Goal: Transaction & Acquisition: Purchase product/service

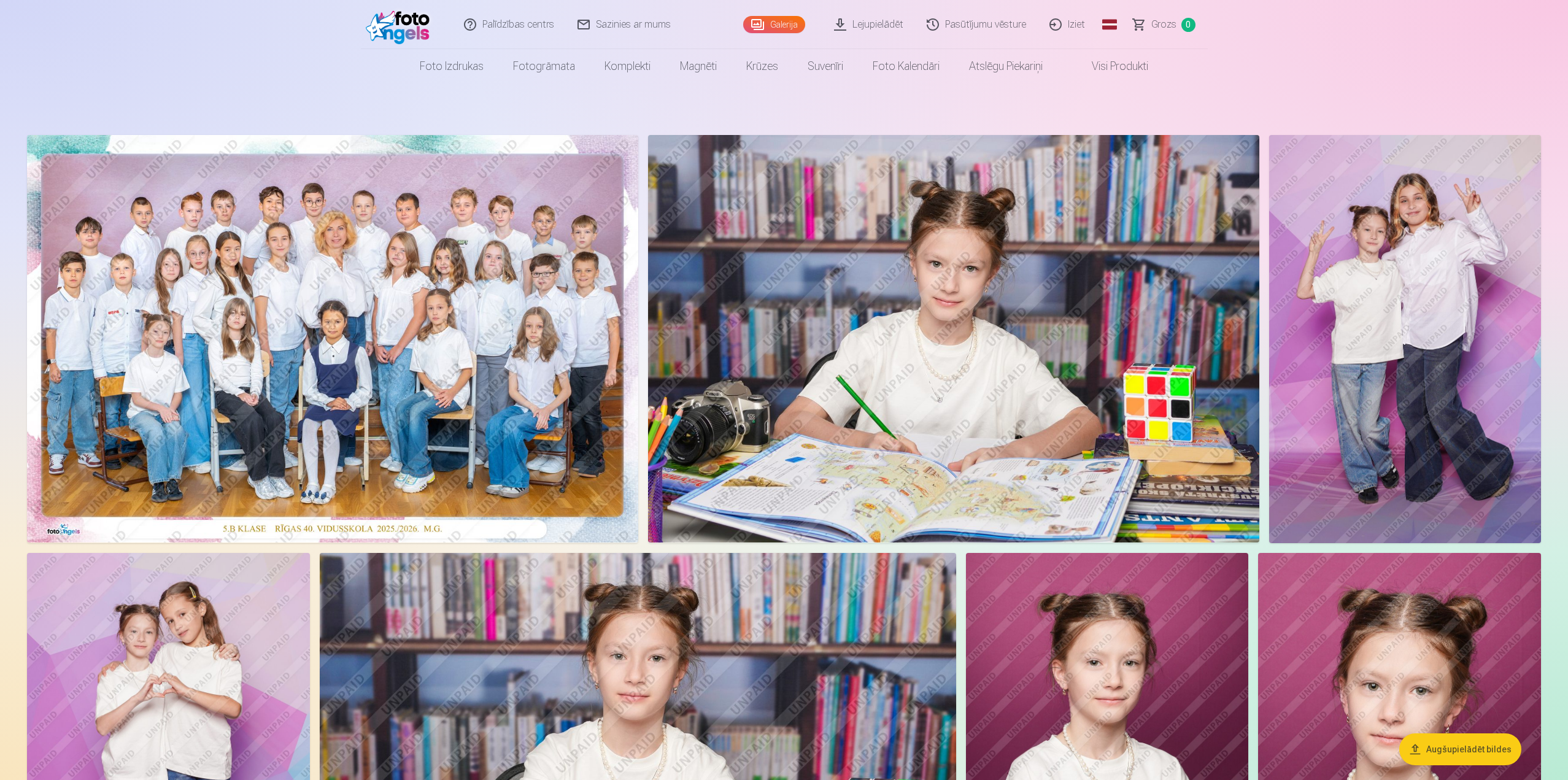
click at [305, 462] on img at bounding box center [333, 339] width 612 height 408
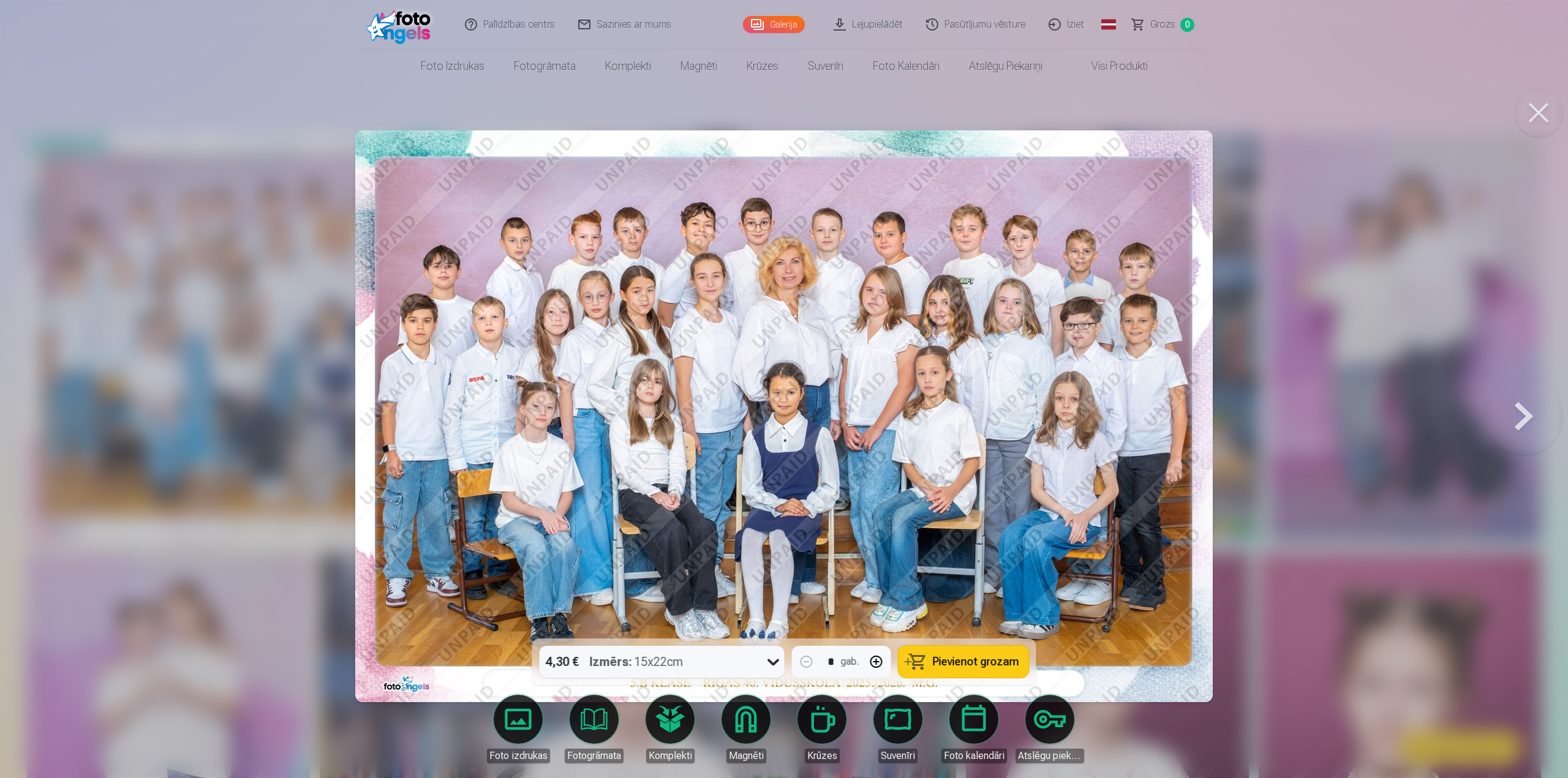
click at [732, 661] on div "4,30 € Izmērs : 15x22cm" at bounding box center [651, 662] width 222 height 32
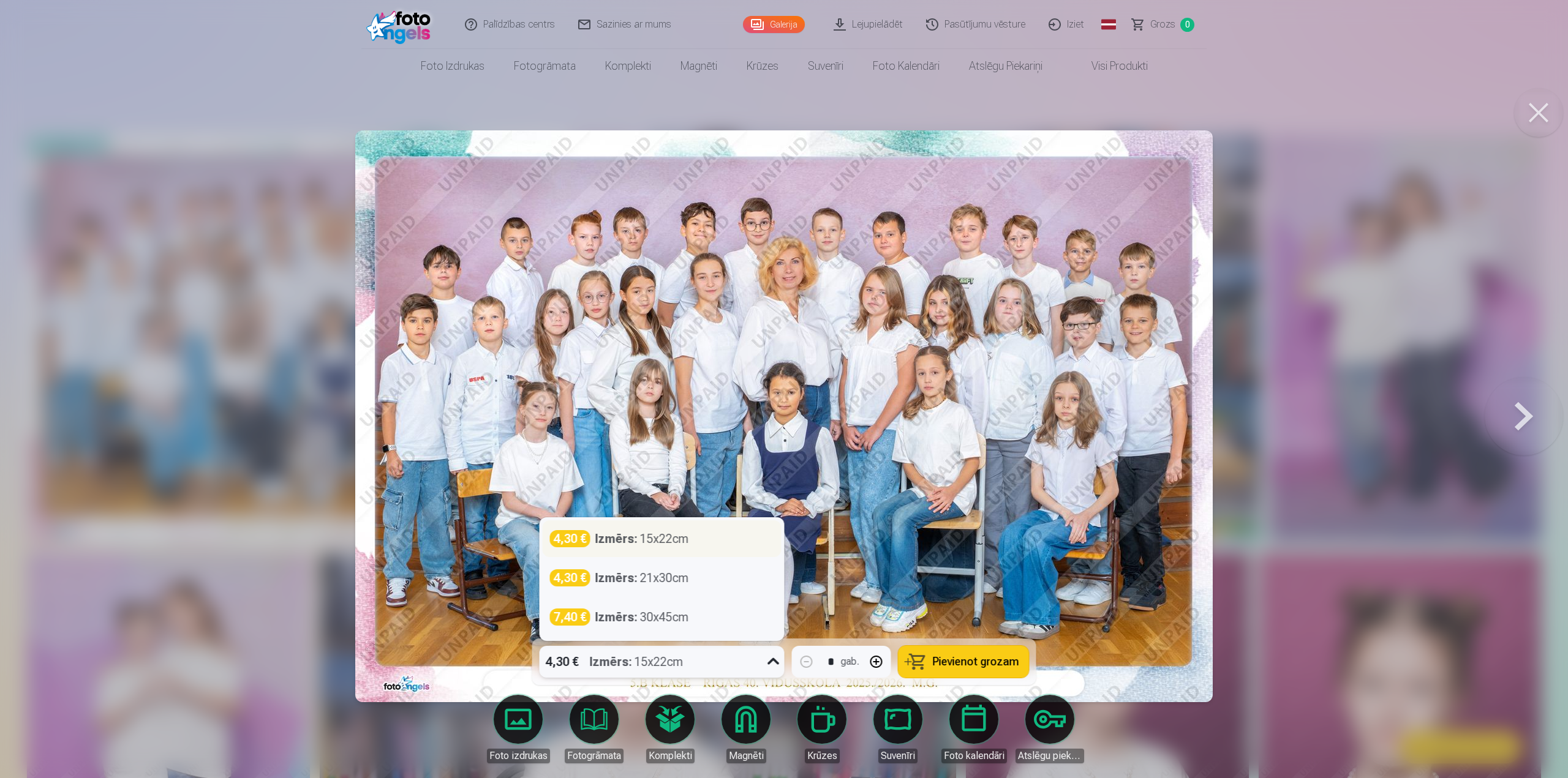
click at [692, 538] on div "4,30 € Izmērs : 15x22cm" at bounding box center [662, 539] width 224 height 17
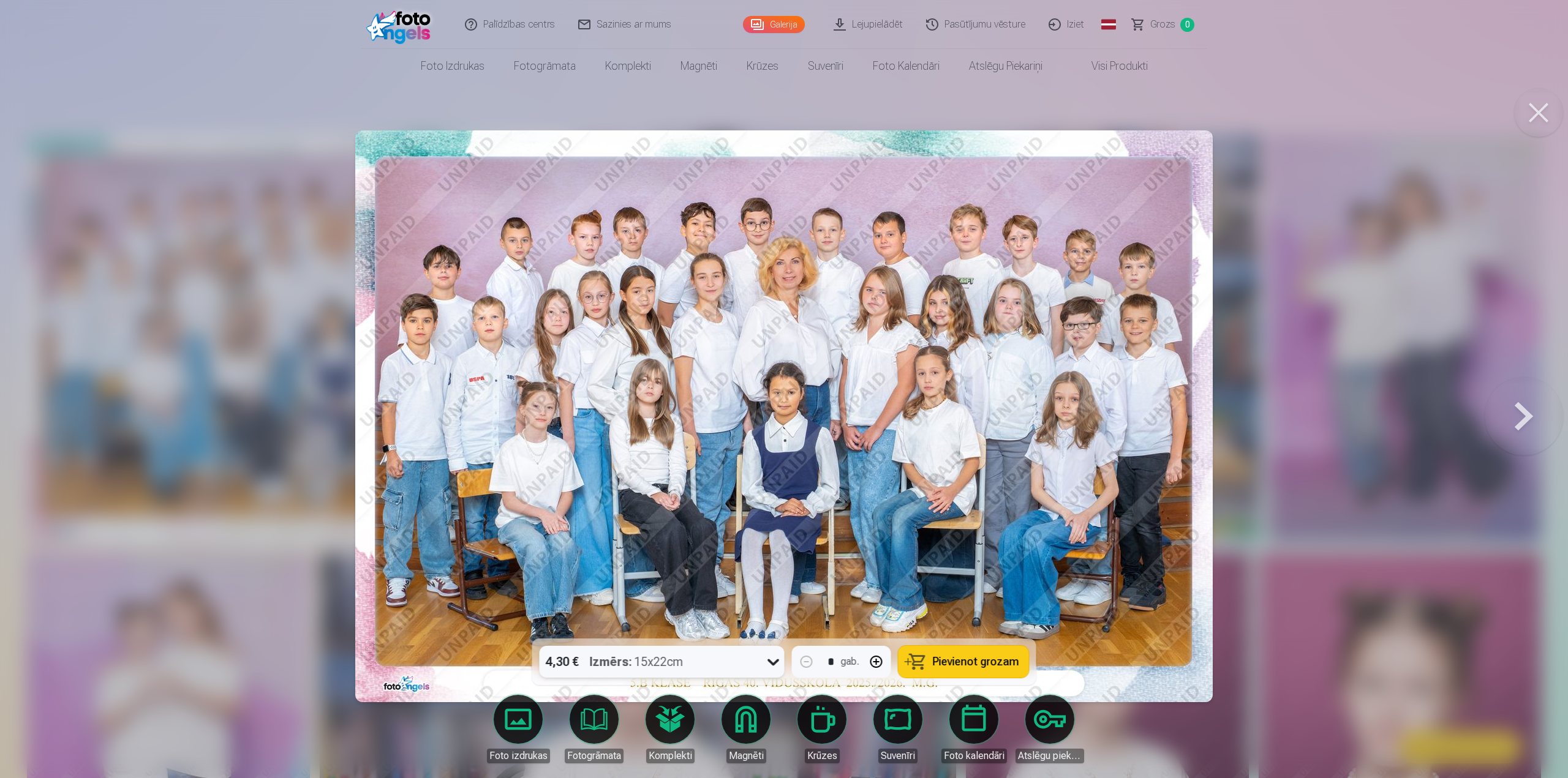
click at [953, 665] on span "Pievienot grozam" at bounding box center [976, 662] width 86 height 11
click at [1326, 428] on div at bounding box center [784, 389] width 1568 height 778
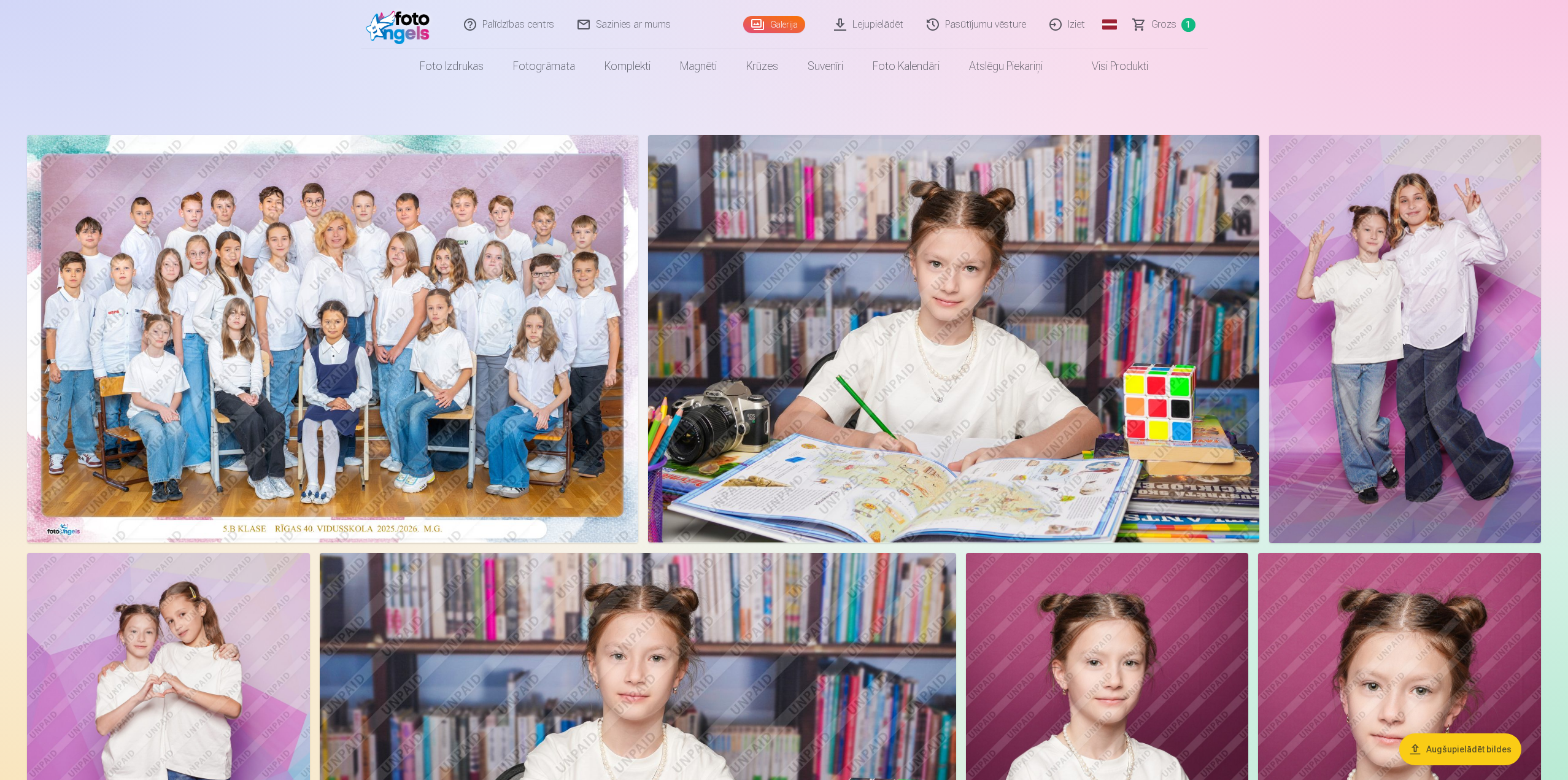
click at [918, 362] on img at bounding box center [954, 339] width 612 height 408
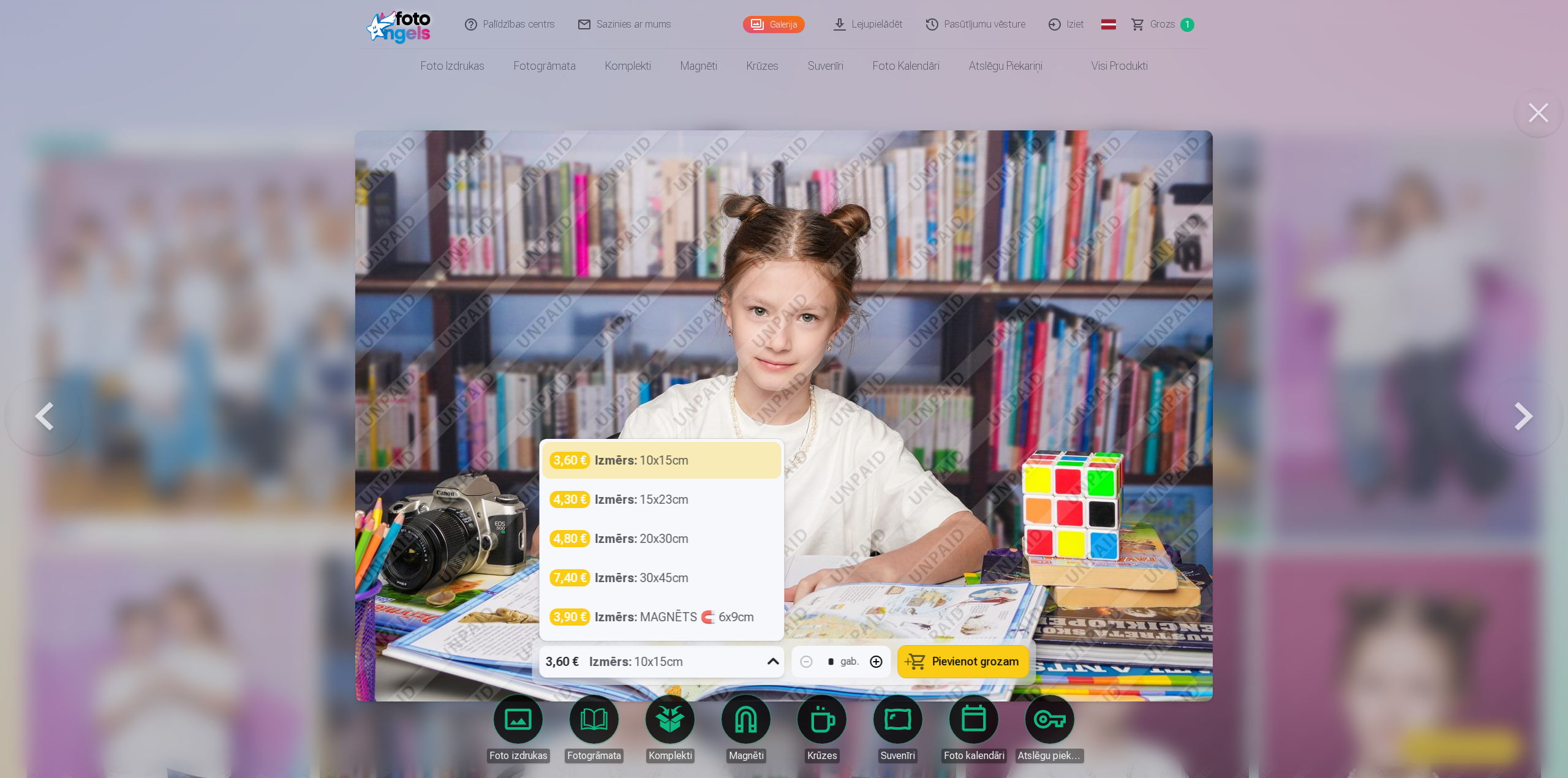
click at [714, 670] on div "3,60 € Izmērs : 10x15cm" at bounding box center [651, 662] width 222 height 32
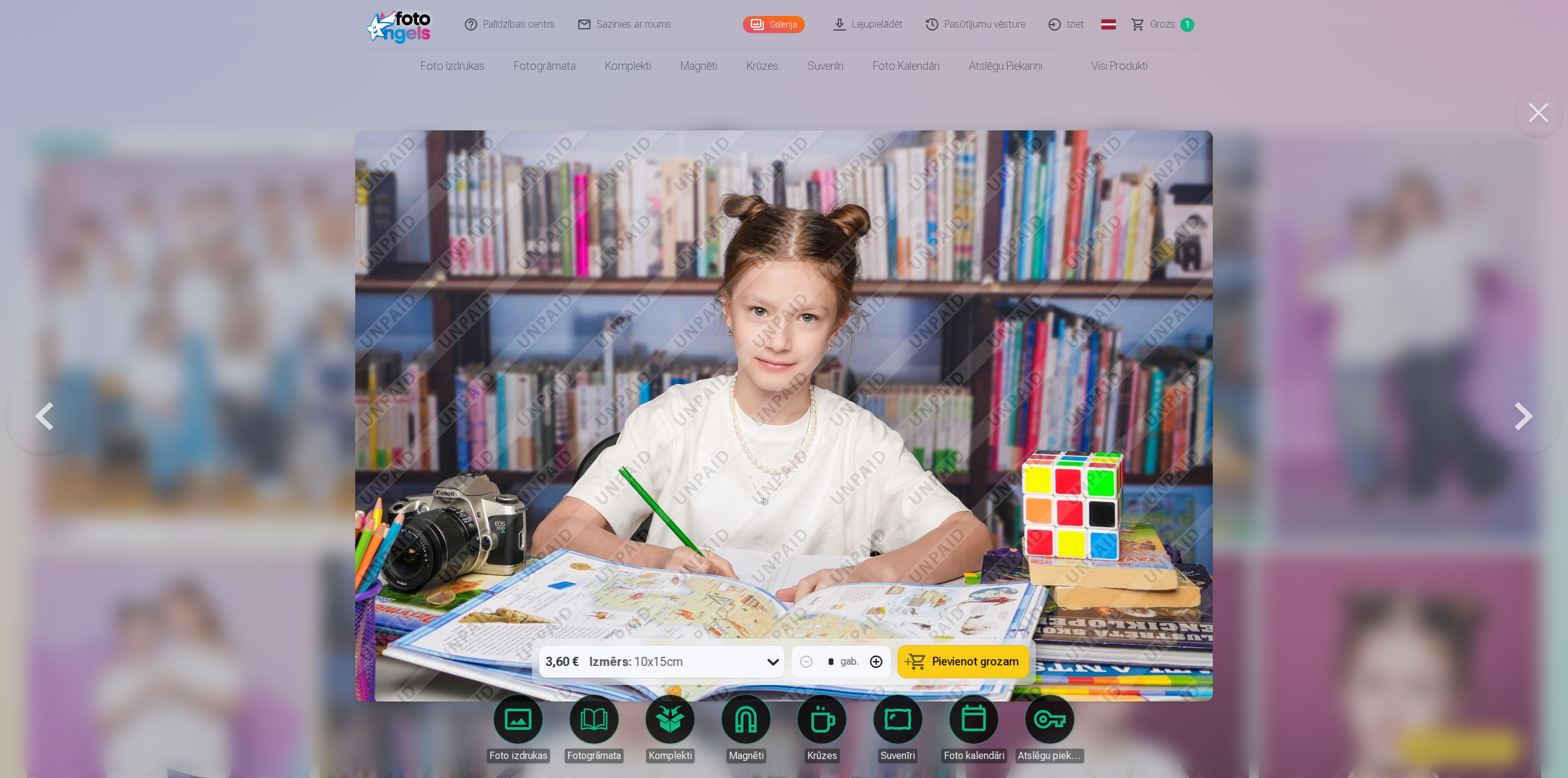
click at [973, 657] on span "Pievienot grozam" at bounding box center [976, 662] width 86 height 11
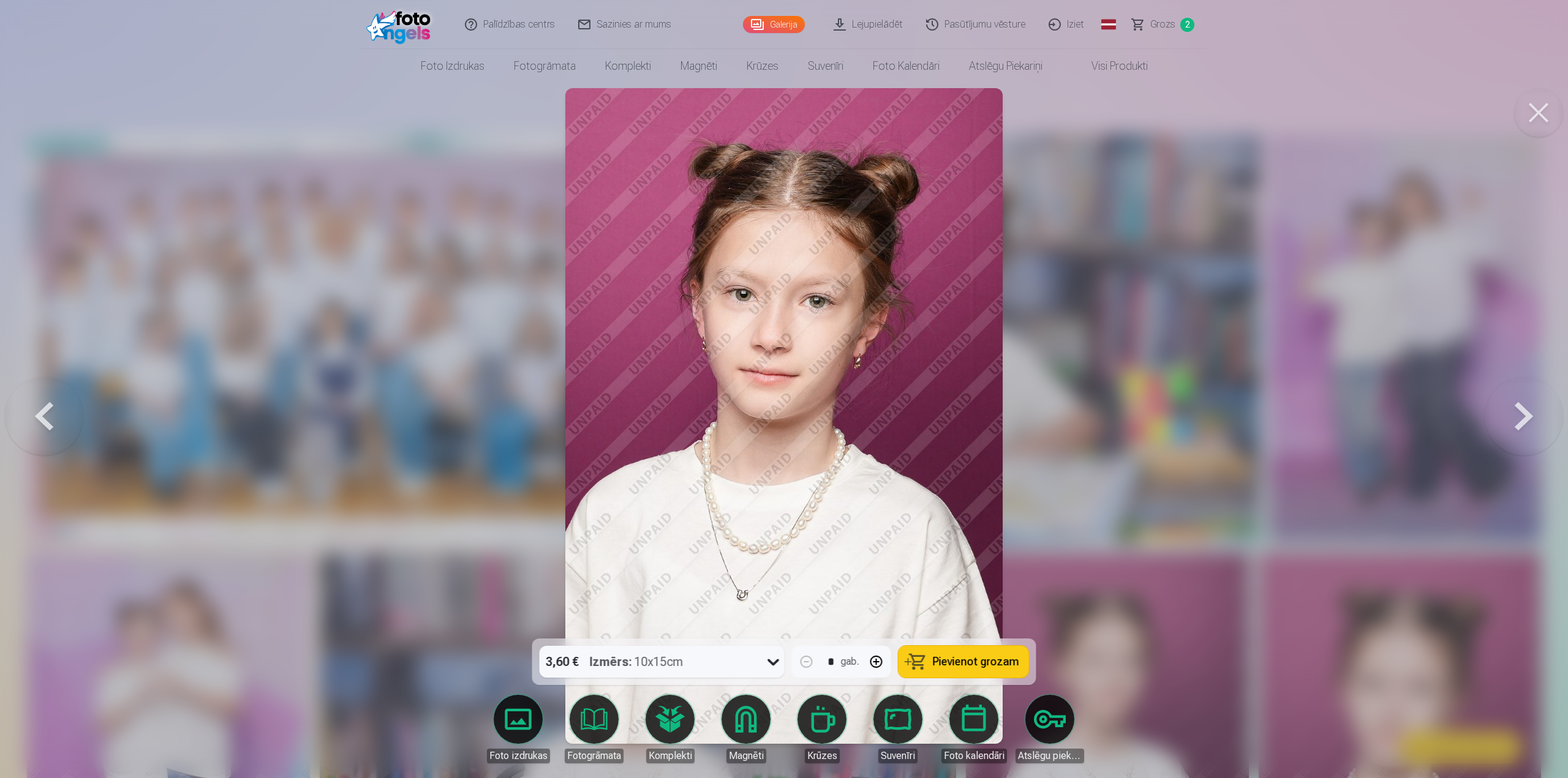
click at [987, 668] on span "Pievienot grozam" at bounding box center [976, 662] width 86 height 11
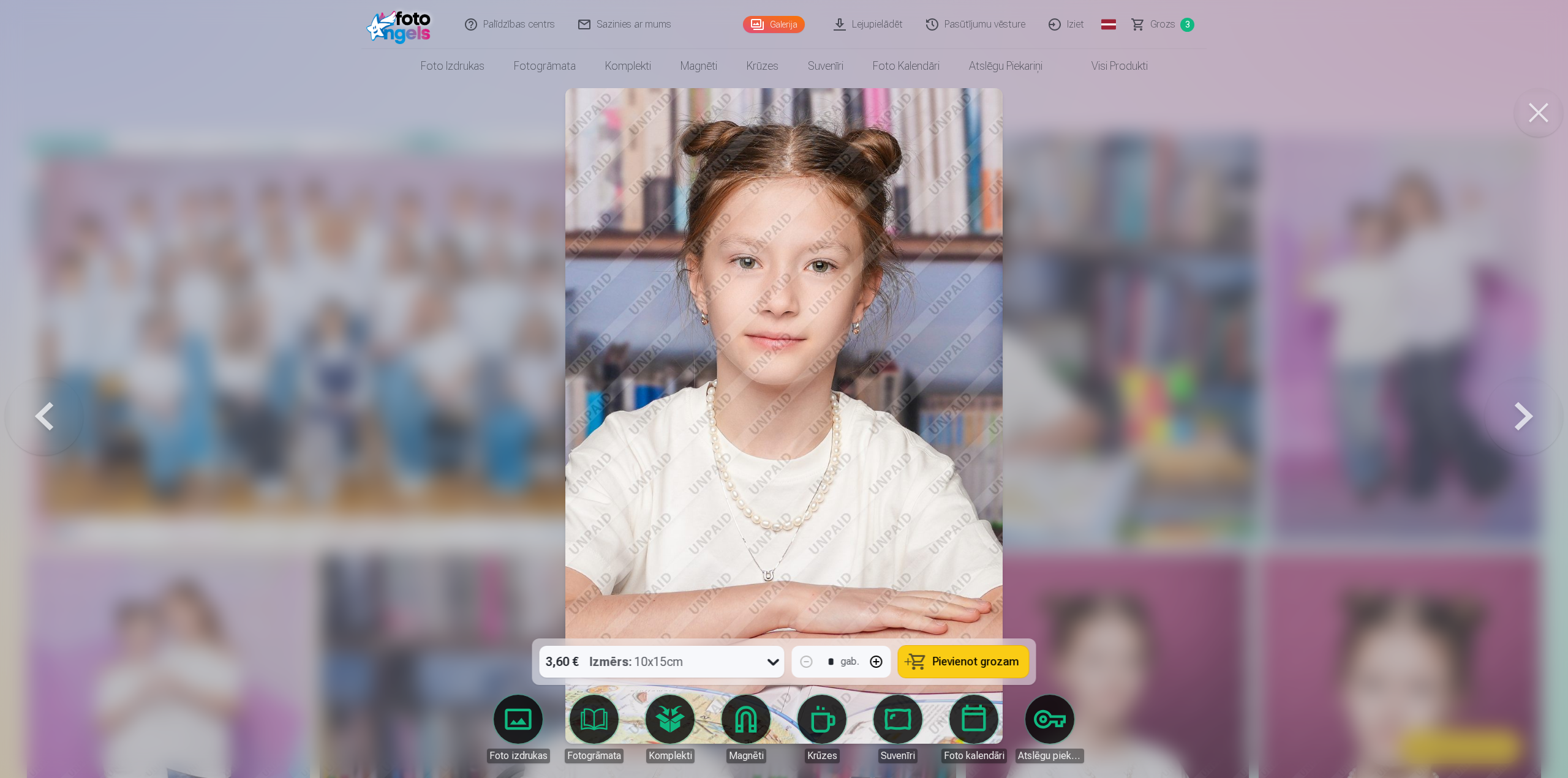
click at [1010, 670] on button "Pievienot grozam" at bounding box center [964, 662] width 131 height 32
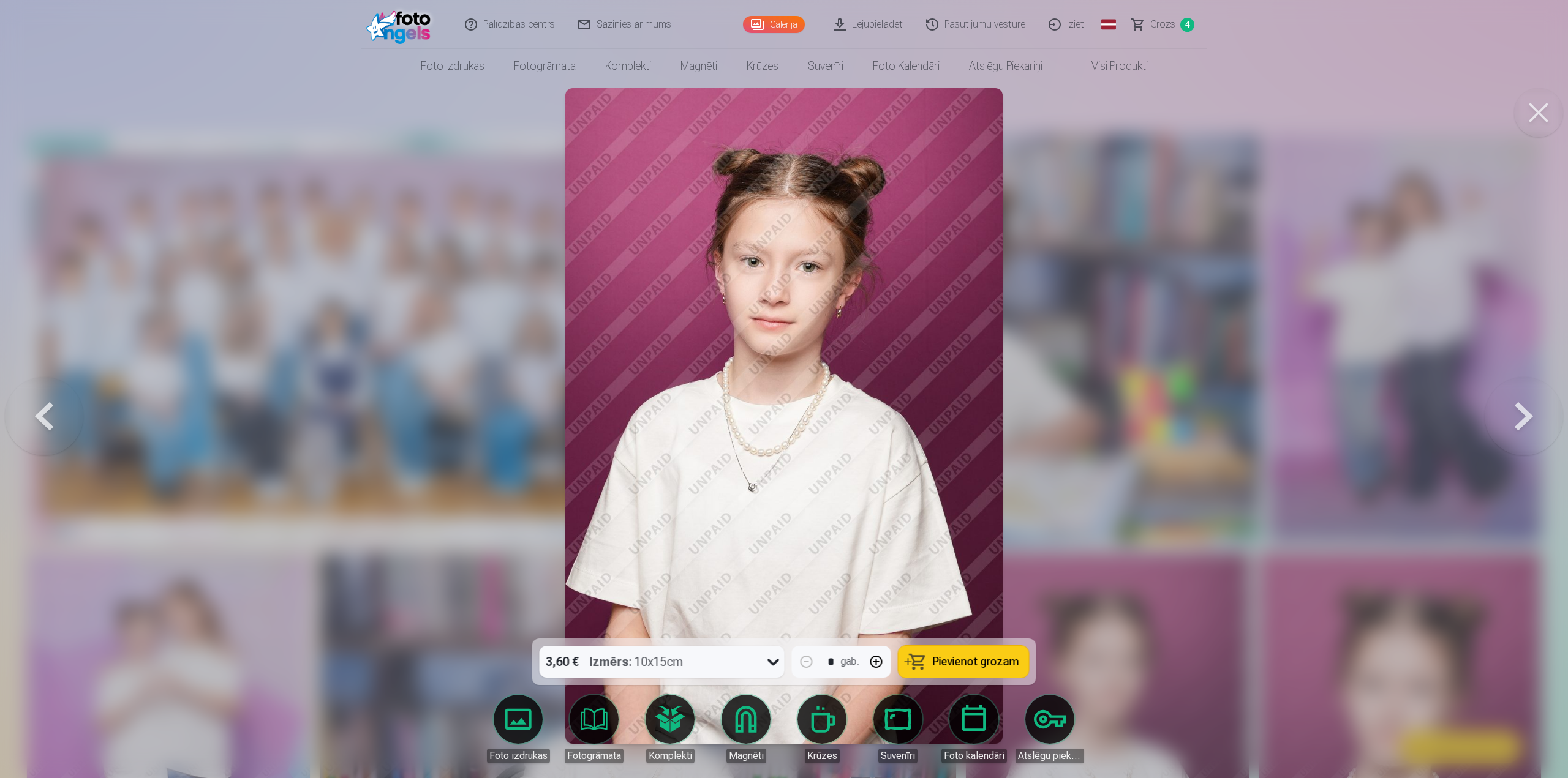
click at [948, 661] on span "Pievienot grozam" at bounding box center [976, 662] width 86 height 11
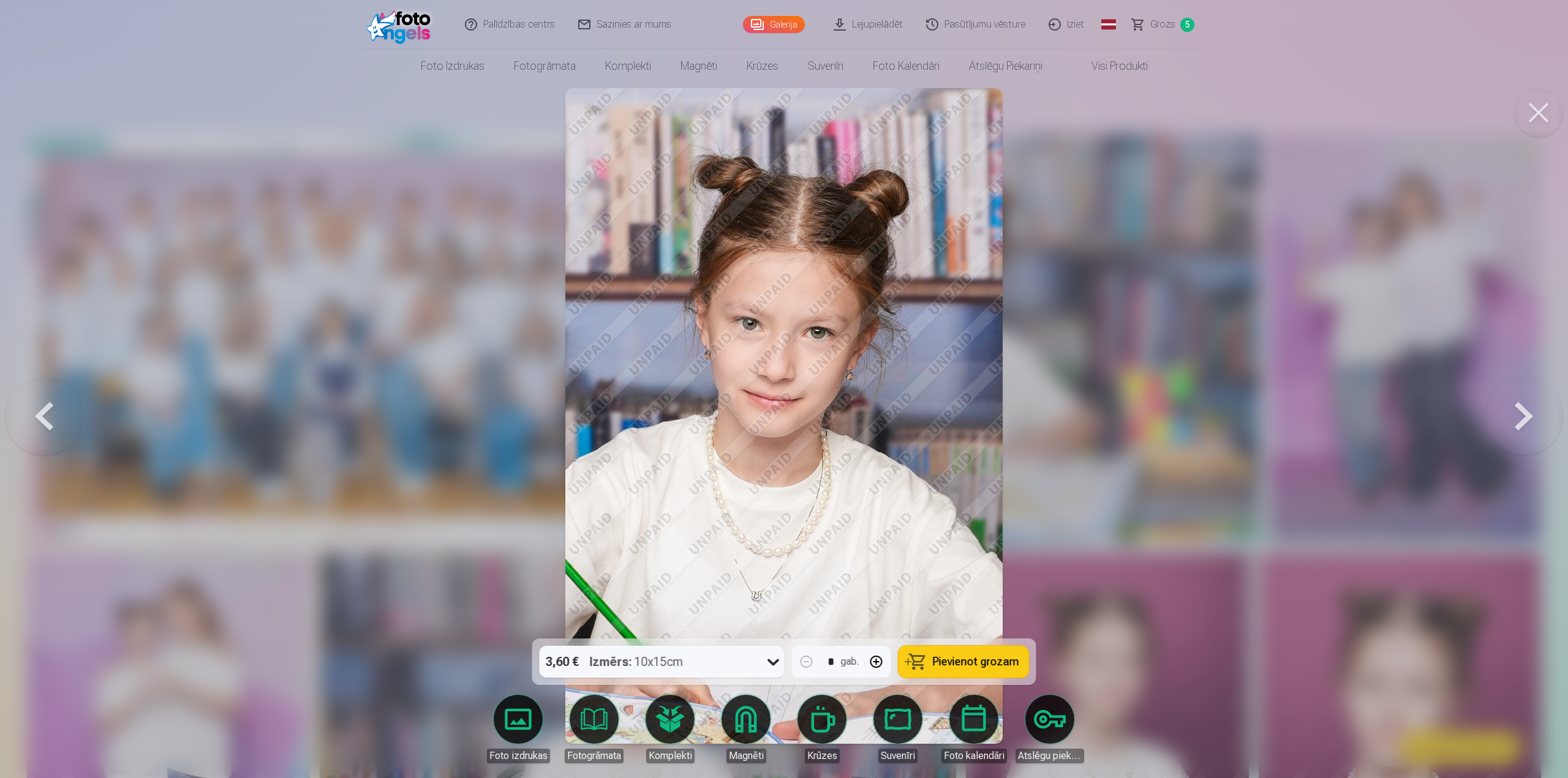
click at [987, 664] on span "Pievienot grozam" at bounding box center [976, 662] width 86 height 11
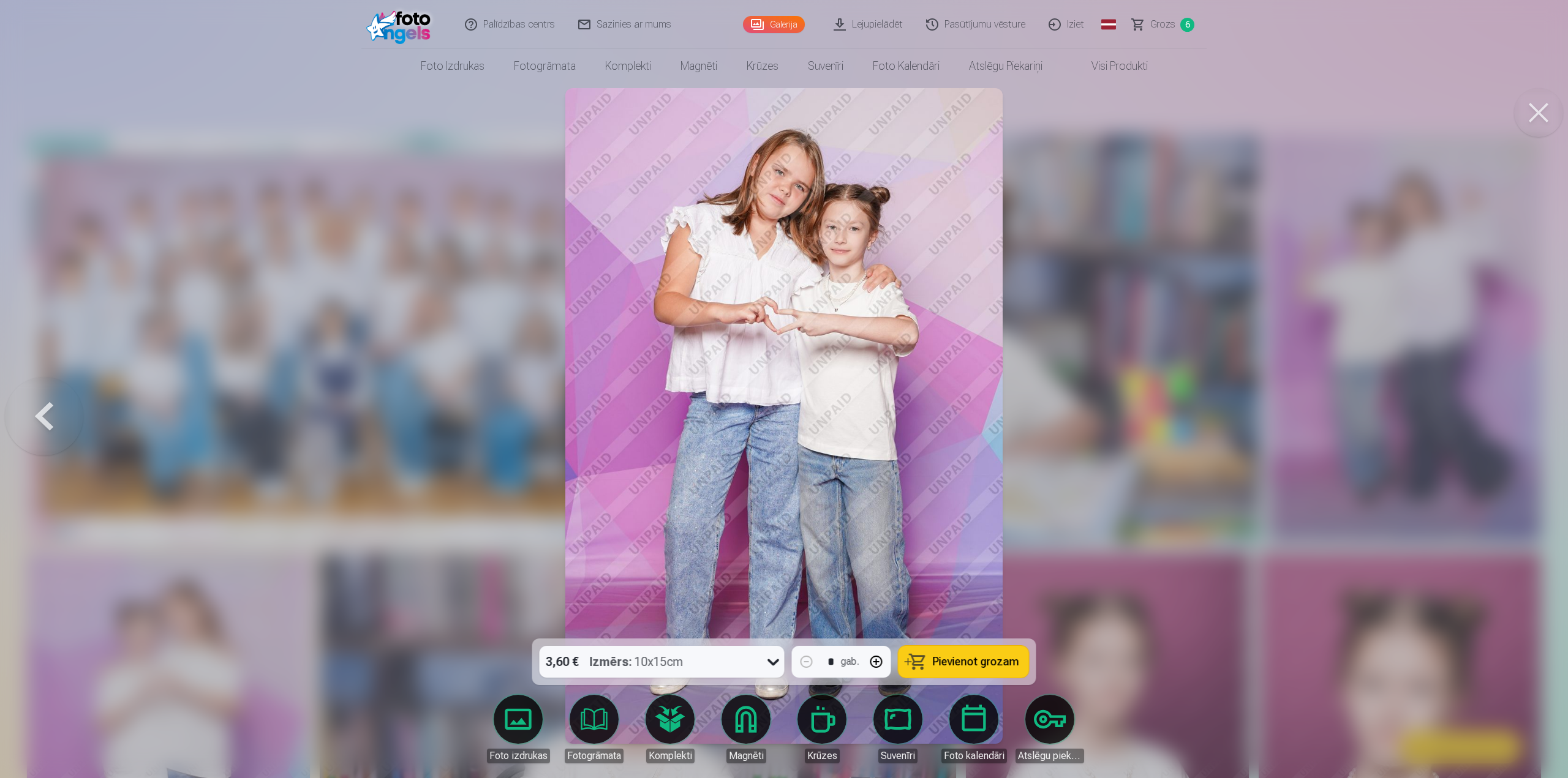
click at [1177, 27] on link "Grozs 6" at bounding box center [1164, 24] width 86 height 49
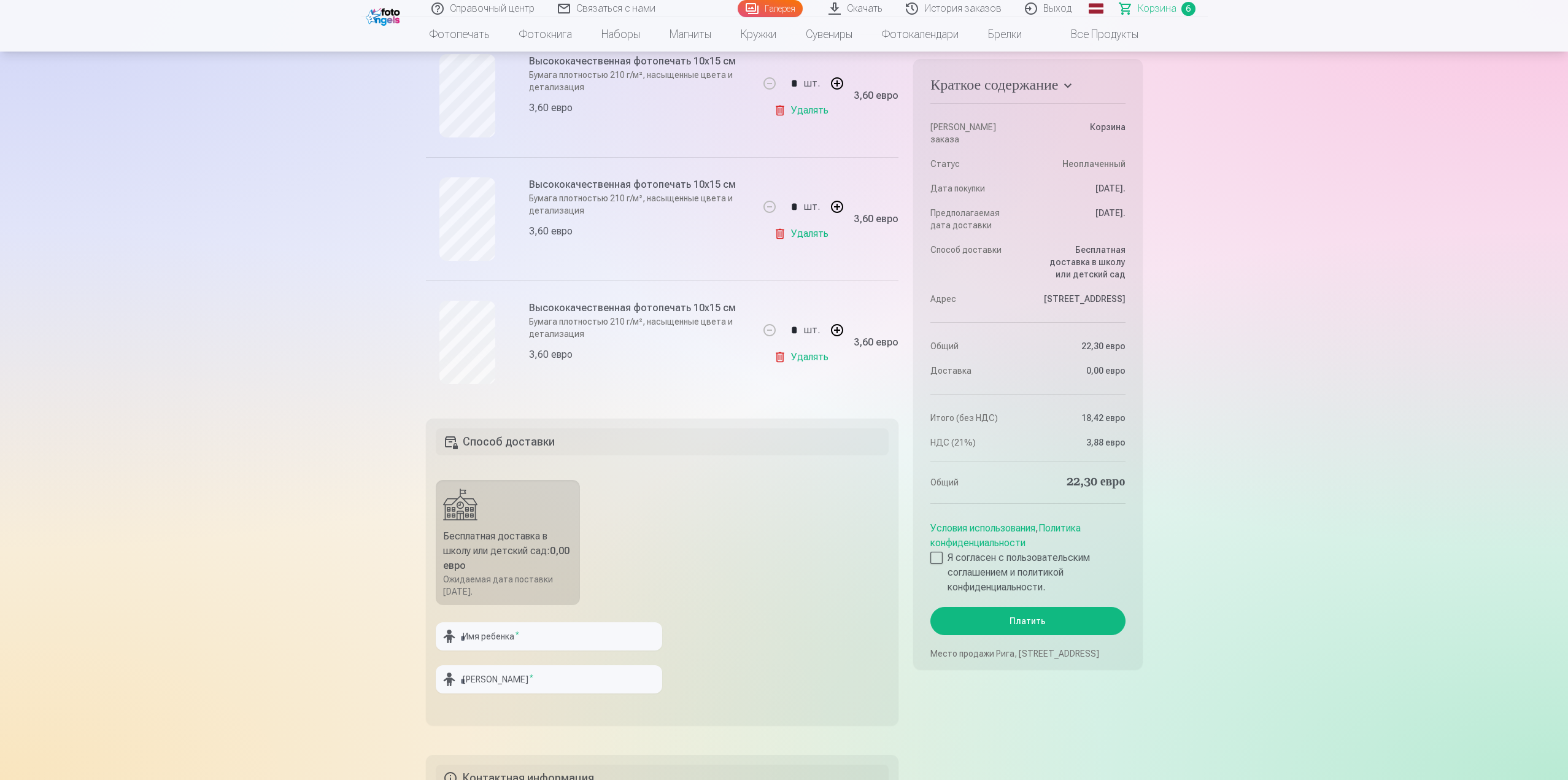
scroll to position [859, 0]
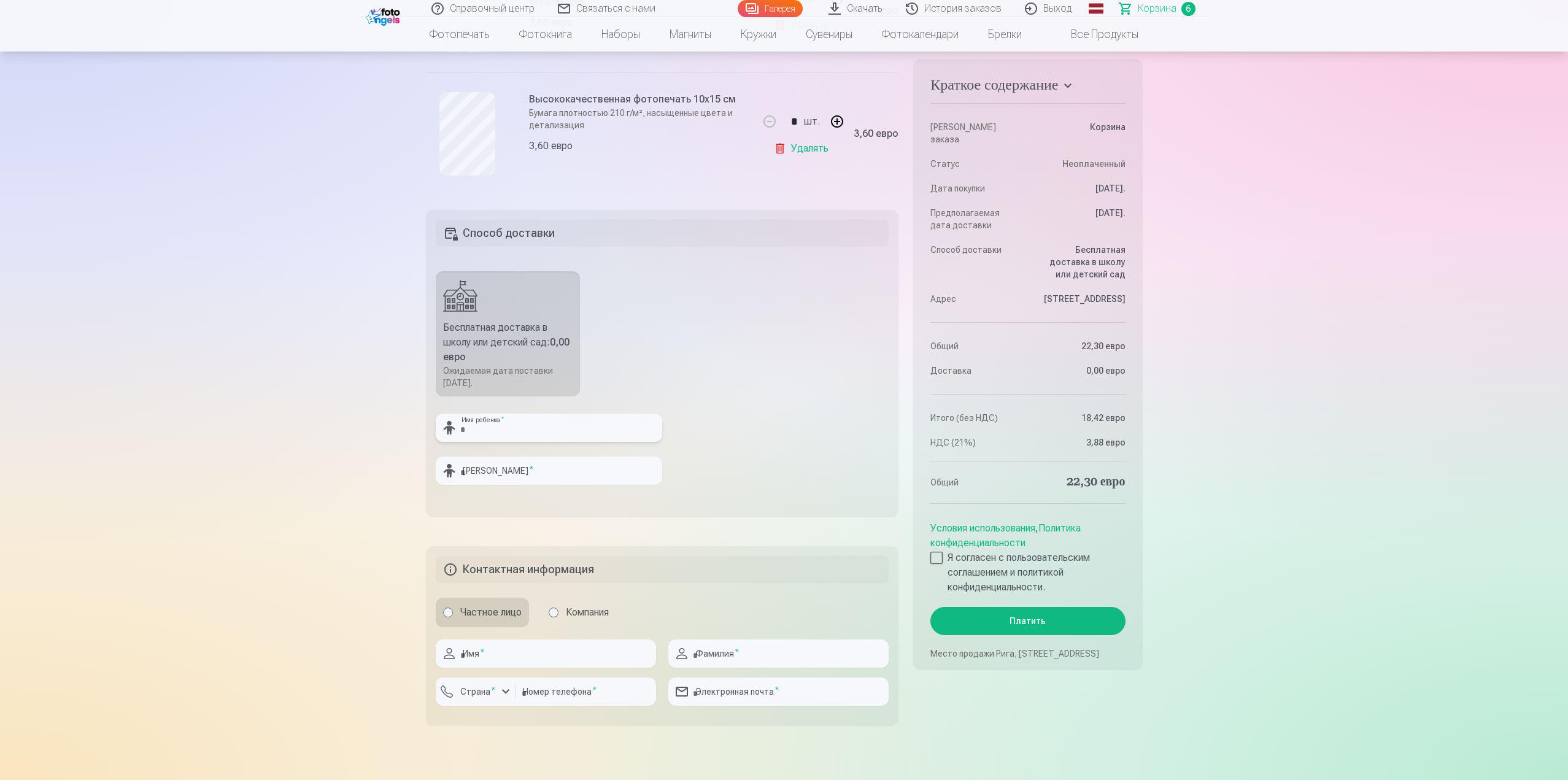
click at [524, 442] on input "text" at bounding box center [549, 427] width 227 height 28
type input "*"
type input "******"
click at [507, 485] on input "text" at bounding box center [549, 471] width 227 height 28
type input "**********"
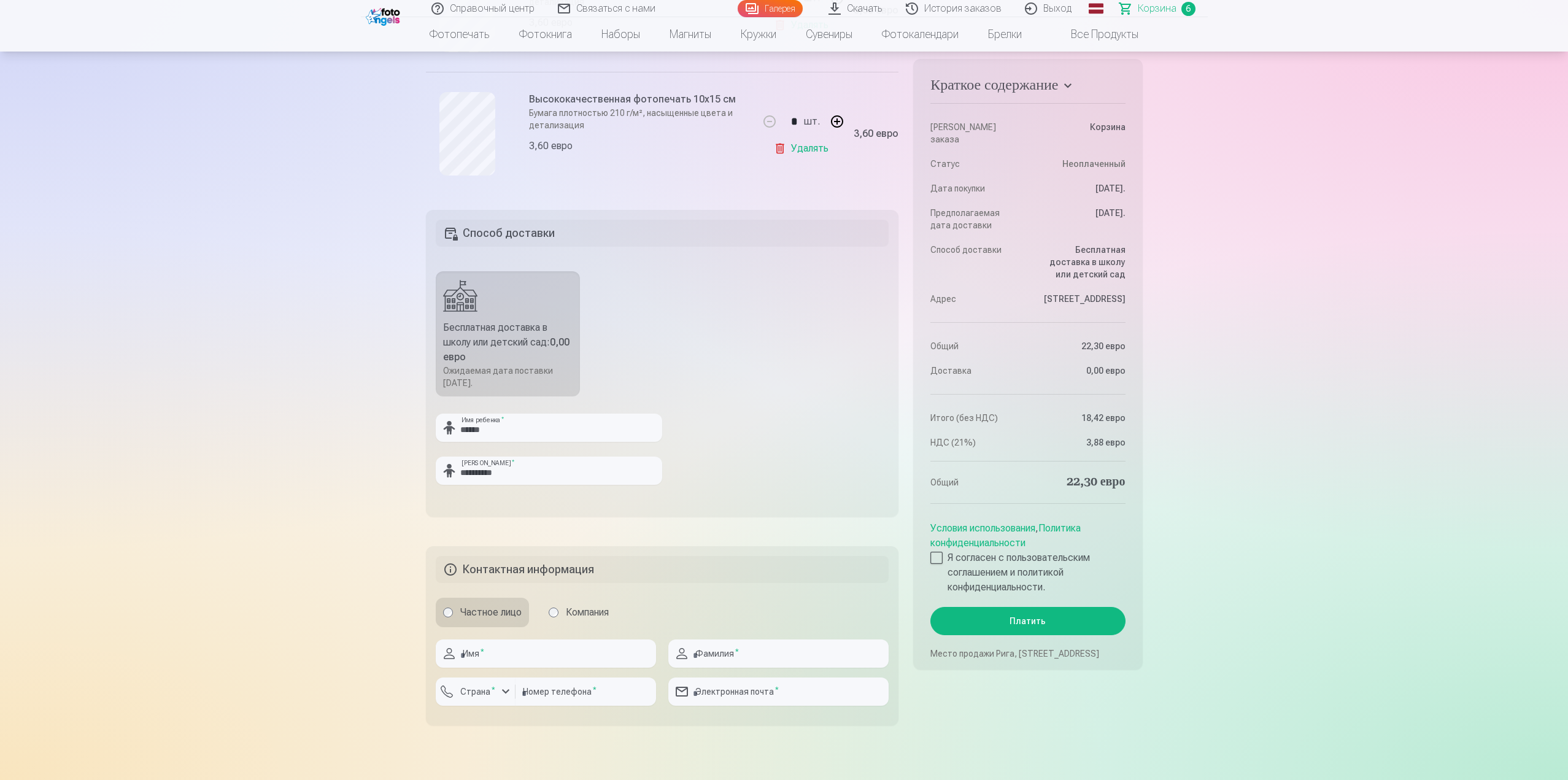
click at [707, 327] on fieldset "**********" at bounding box center [662, 364] width 473 height 307
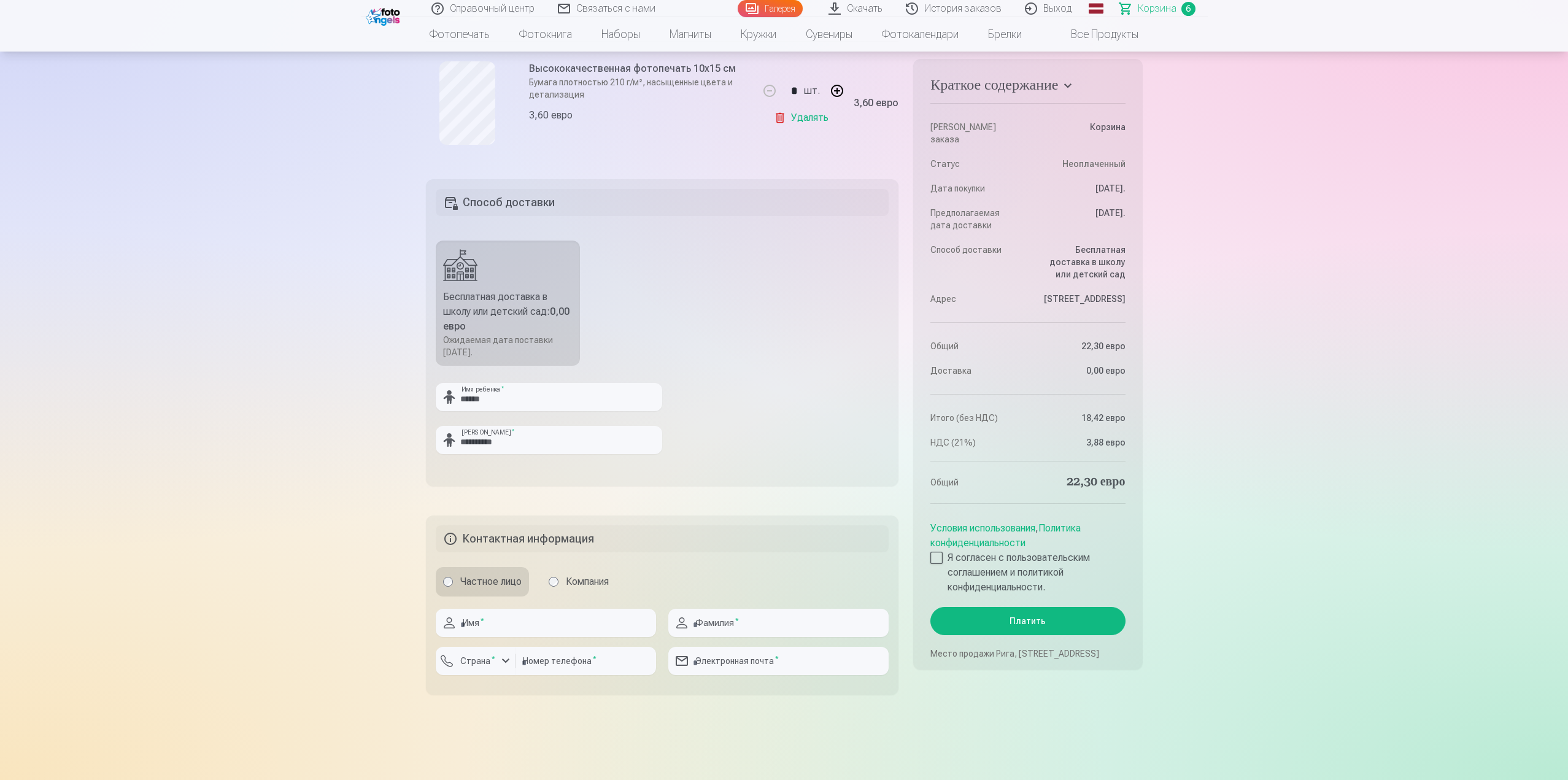
scroll to position [983, 0]
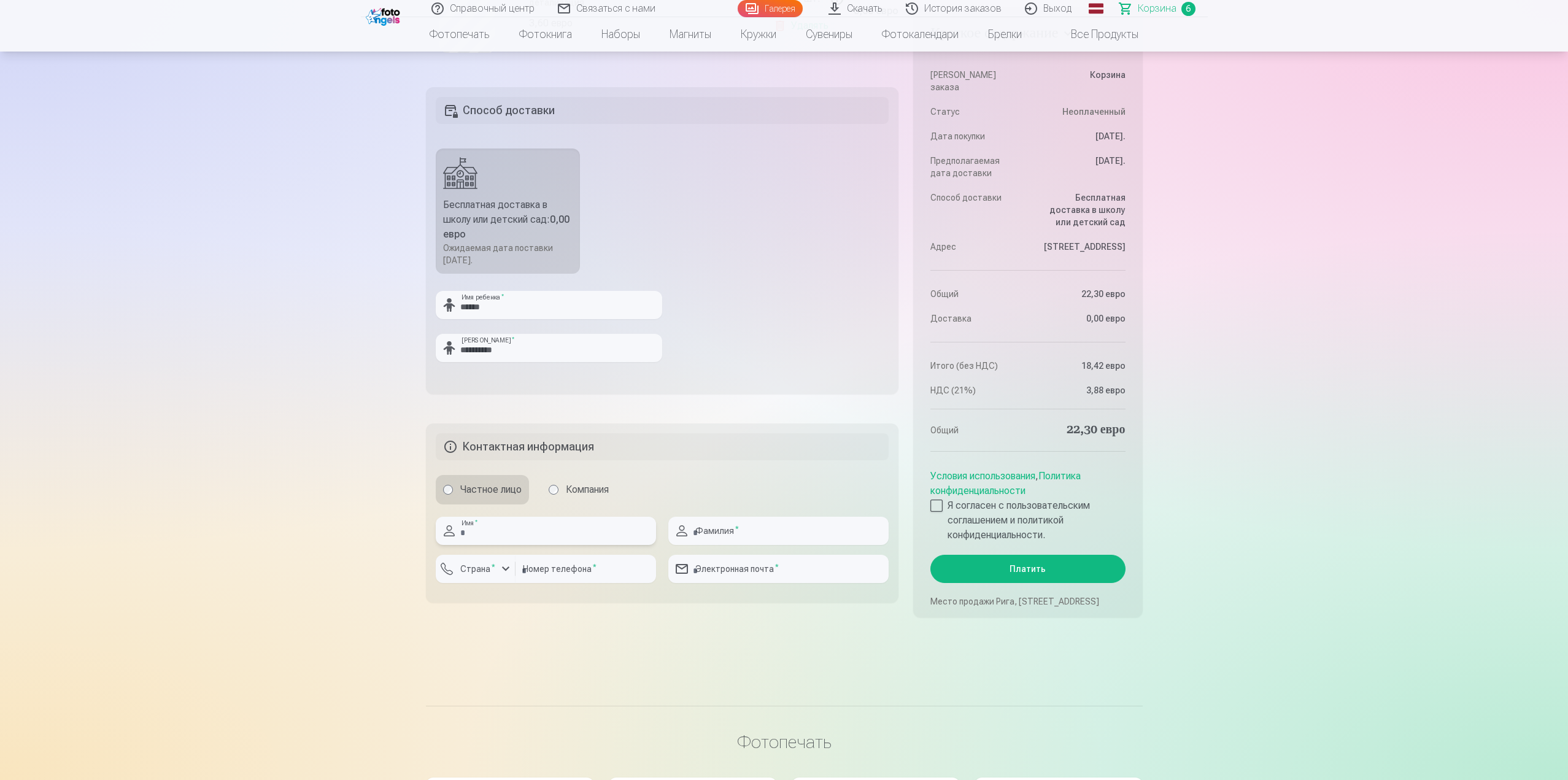
drag, startPoint x: 543, startPoint y: 543, endPoint x: 532, endPoint y: 536, distance: 13.0
click at [543, 543] on input "text" at bounding box center [546, 531] width 221 height 28
type input "******"
click at [752, 545] on input "text" at bounding box center [779, 531] width 221 height 28
type input "**********"
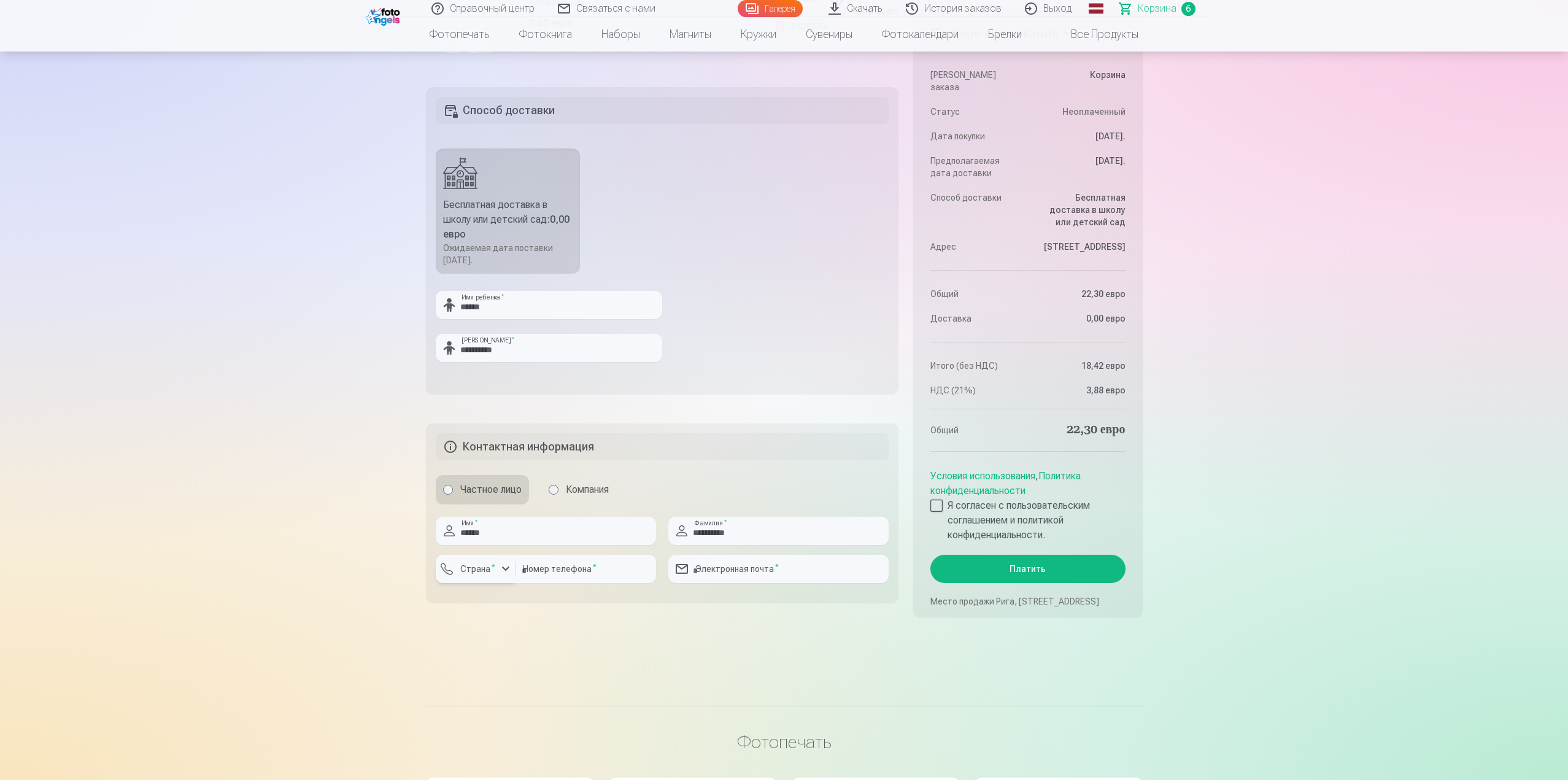
click at [479, 574] on font "Страна" at bounding box center [475, 569] width 30 height 9
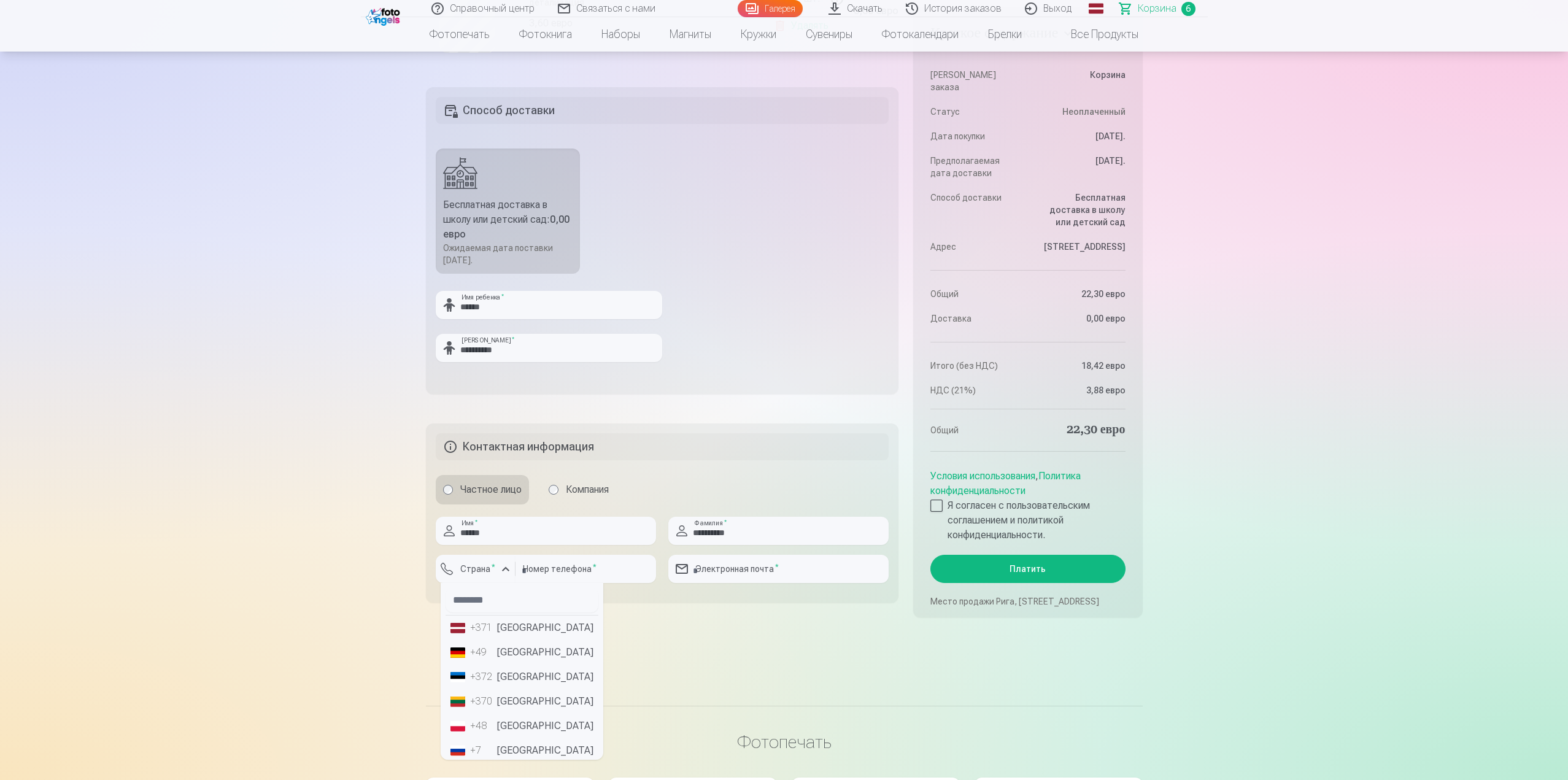
click at [524, 633] on font "[GEOGRAPHIC_DATA]" at bounding box center [545, 628] width 96 height 12
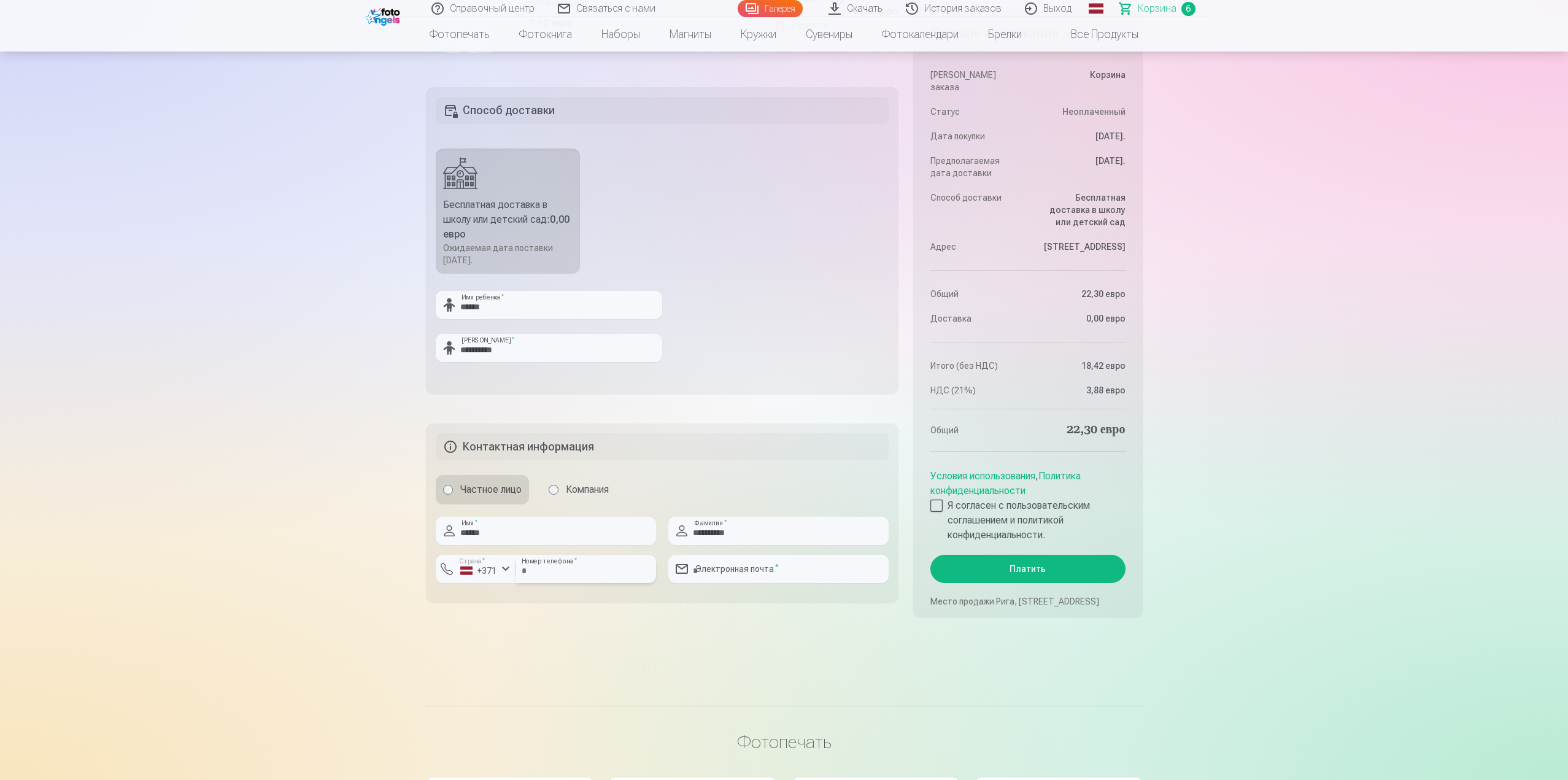
click at [557, 583] on input "number" at bounding box center [585, 569] width 140 height 28
type input "********"
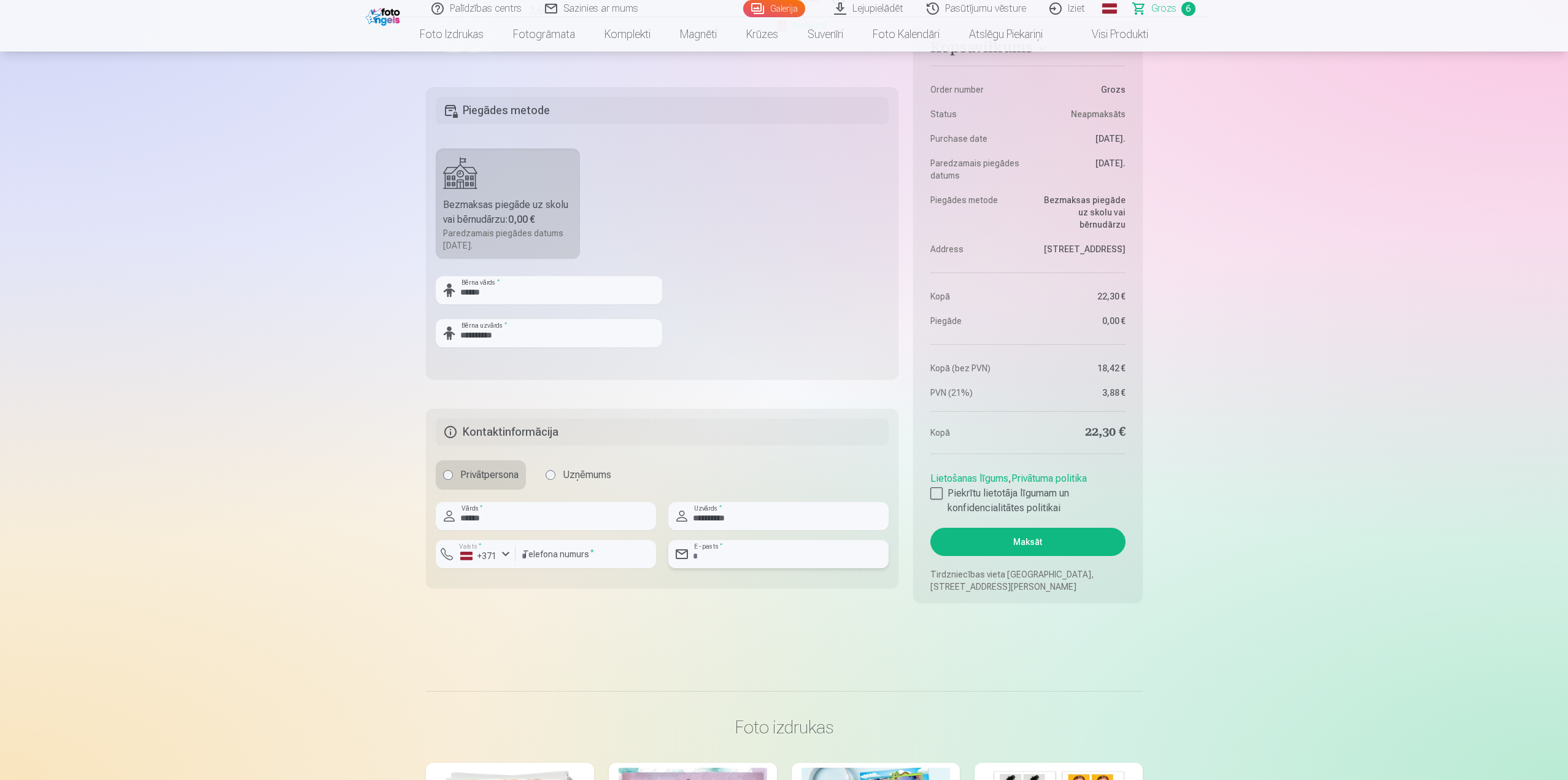
click at [722, 554] on input "email" at bounding box center [779, 554] width 221 height 28
type input "**********"
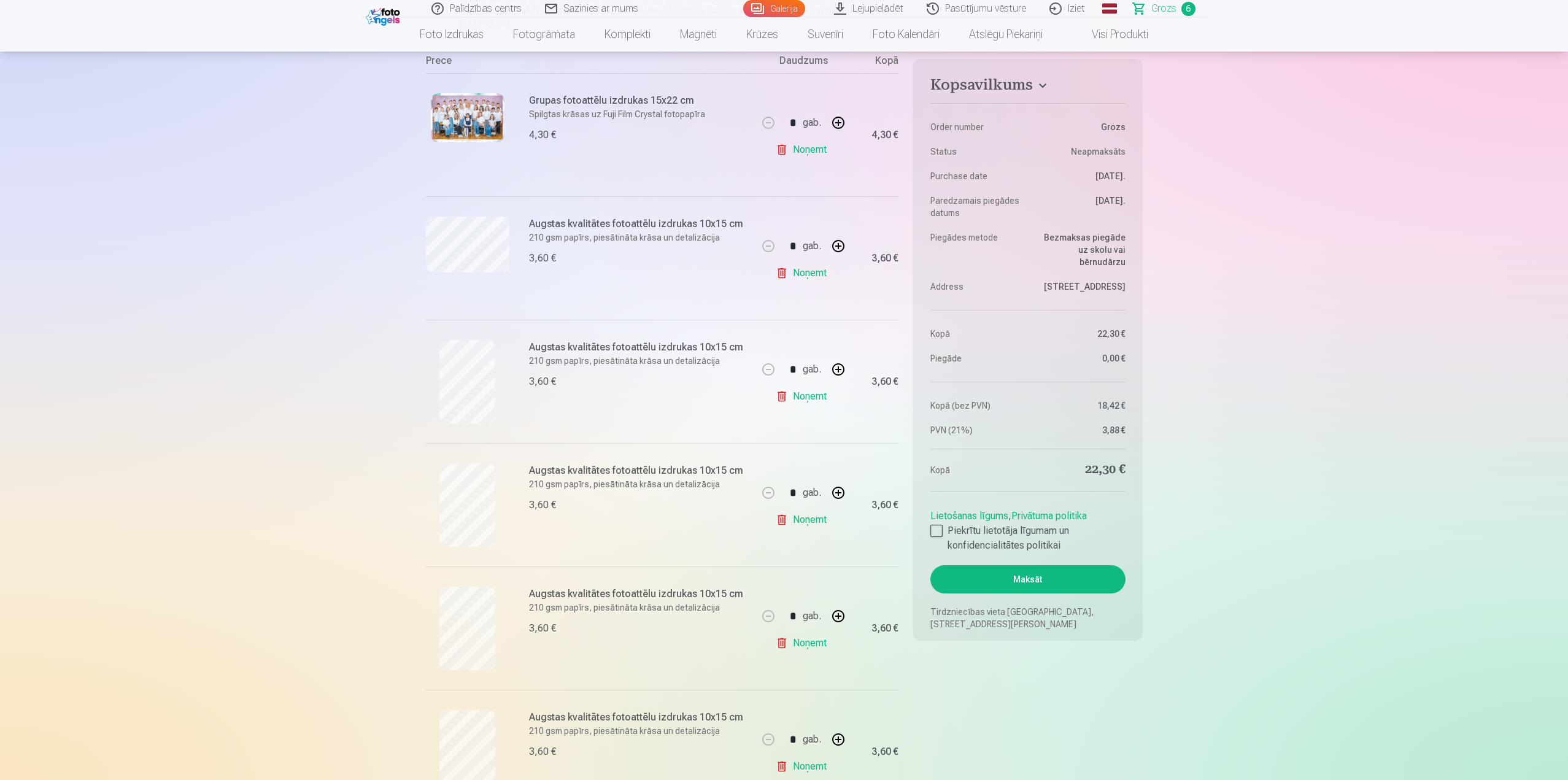
scroll to position [246, 0]
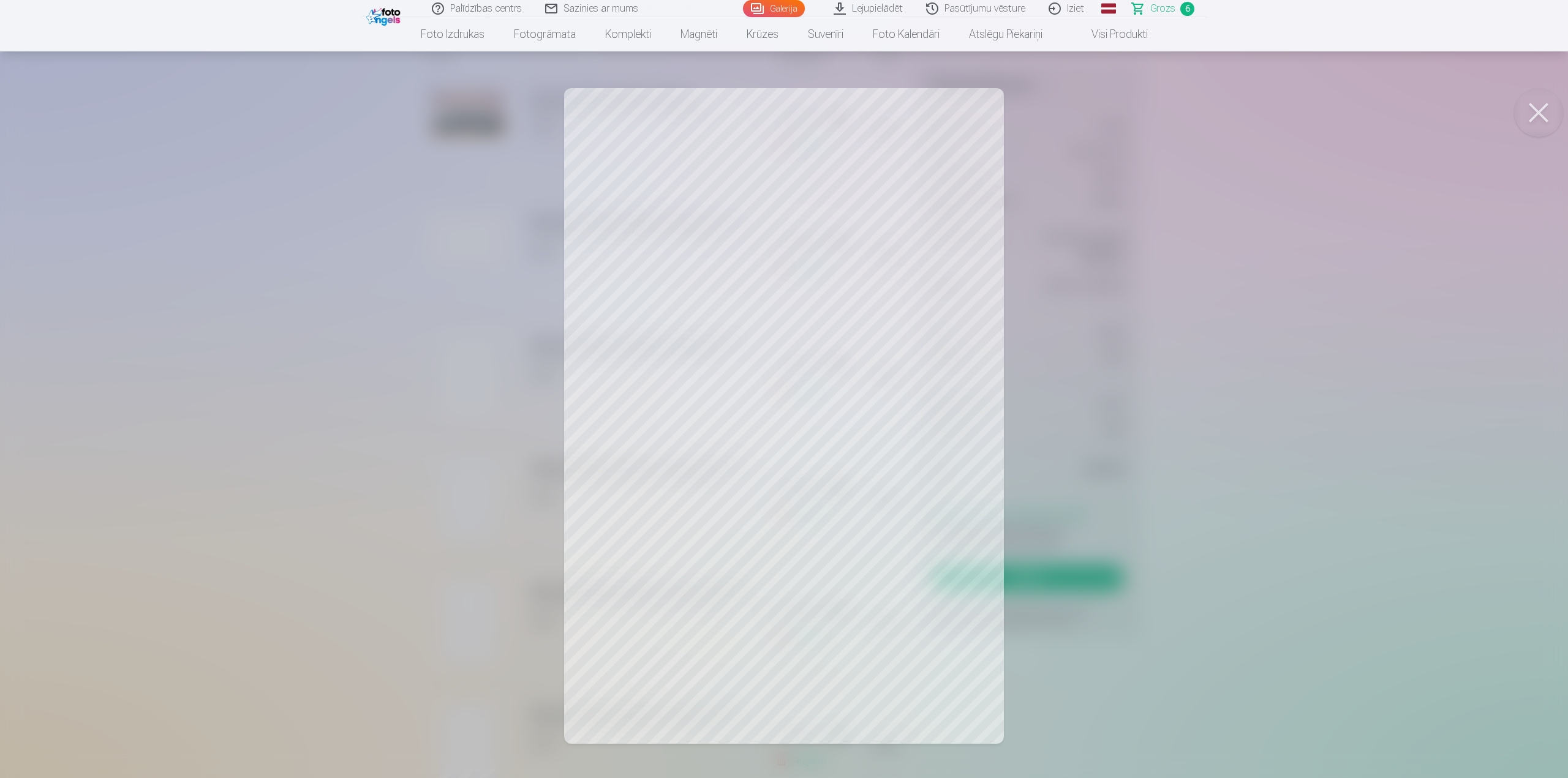
click at [1160, 405] on div at bounding box center [784, 389] width 1568 height 778
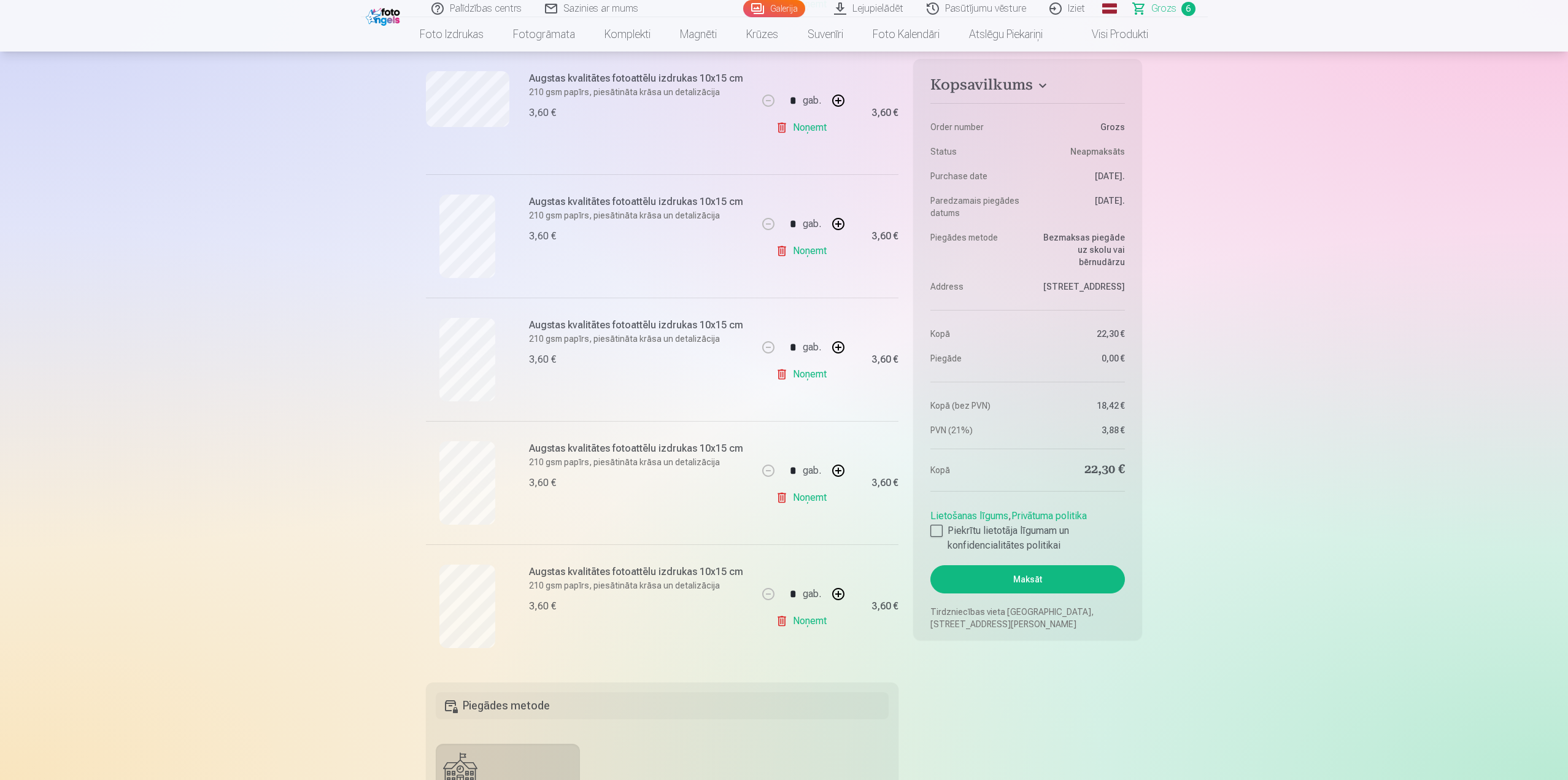
scroll to position [430, 0]
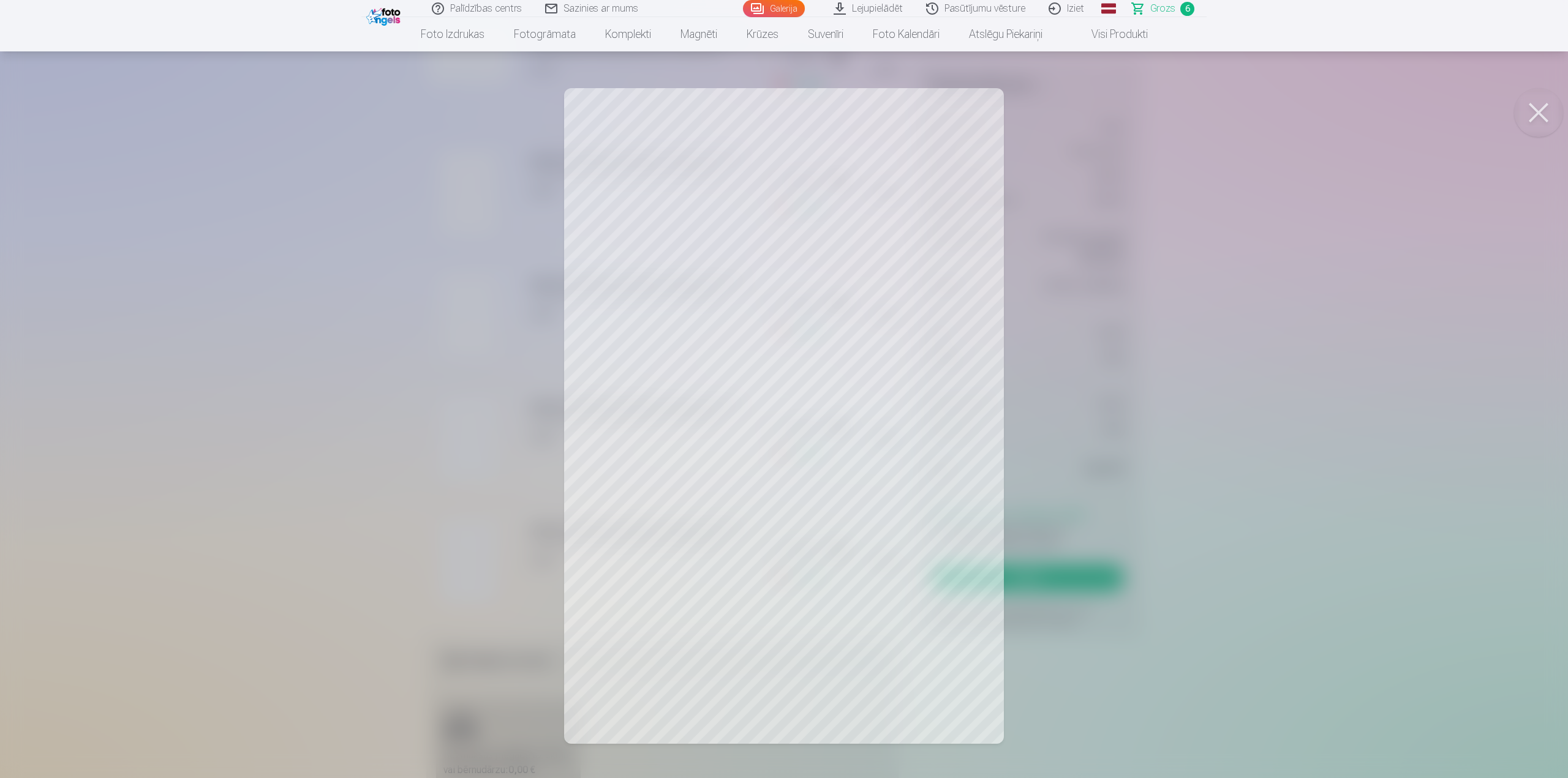
click at [1226, 469] on div at bounding box center [784, 389] width 1568 height 778
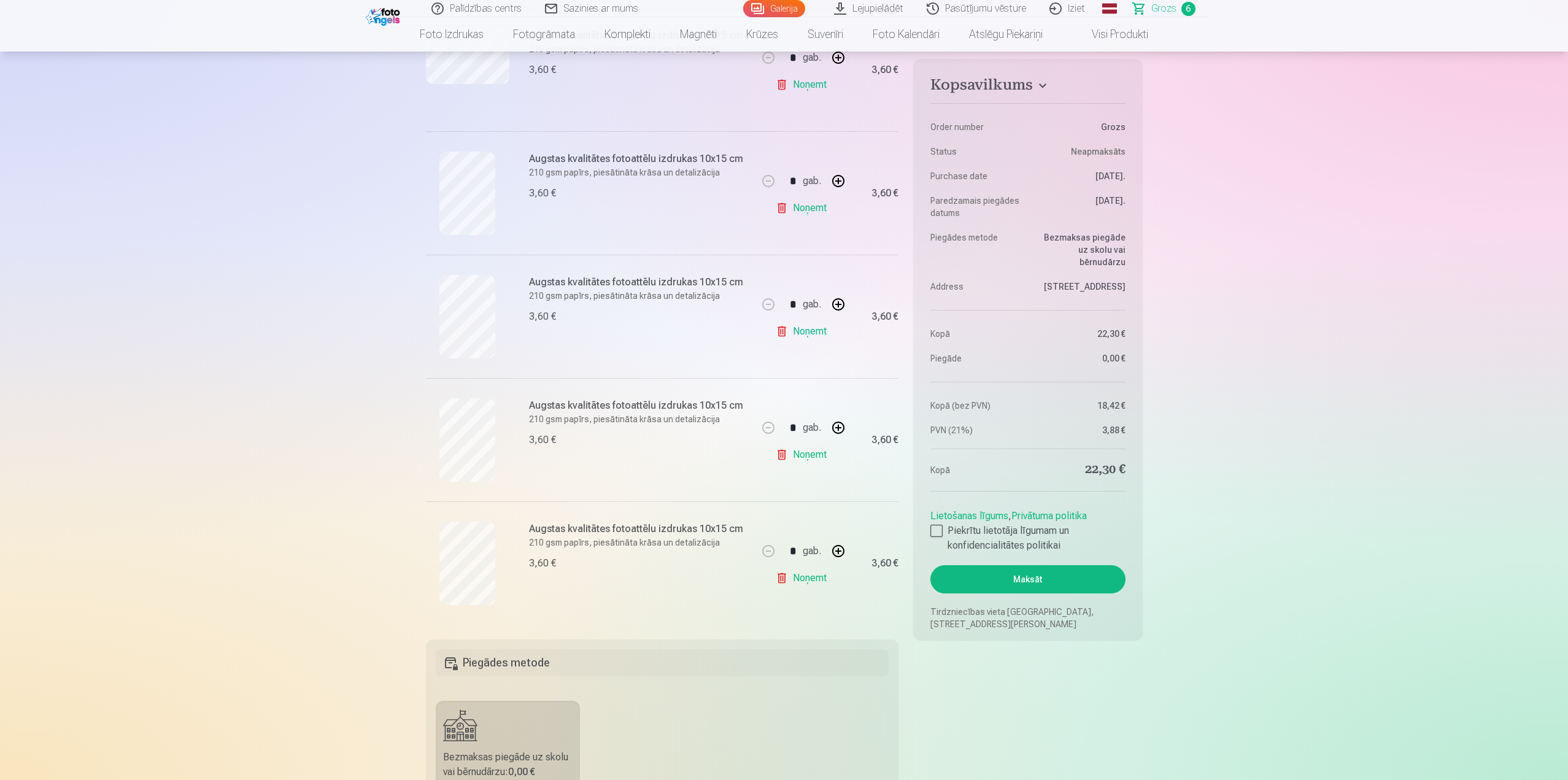
click at [811, 452] on link "Noņemt" at bounding box center [803, 455] width 56 height 24
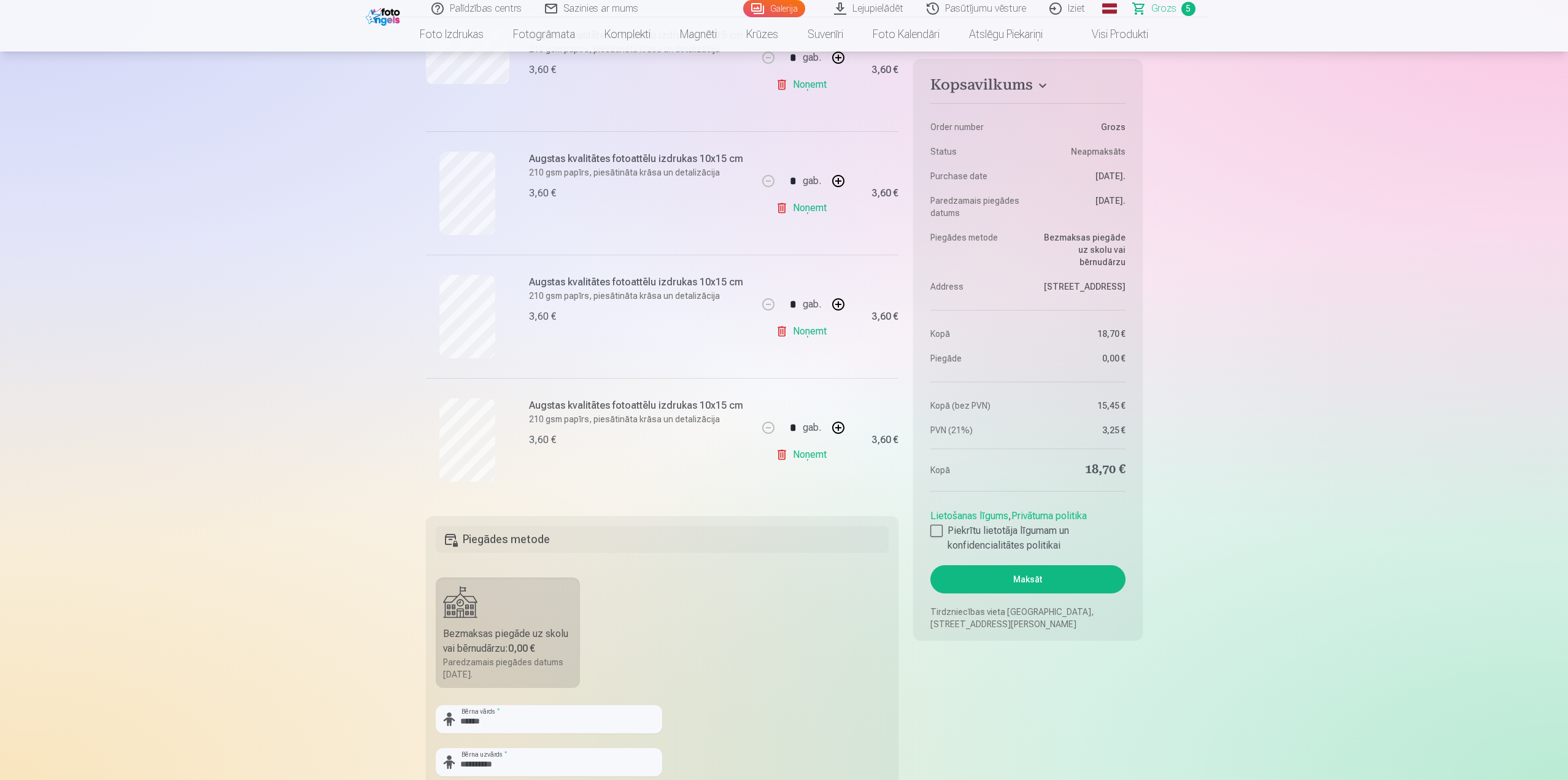
click at [430, 340] on div at bounding box center [467, 316] width 84 height 84
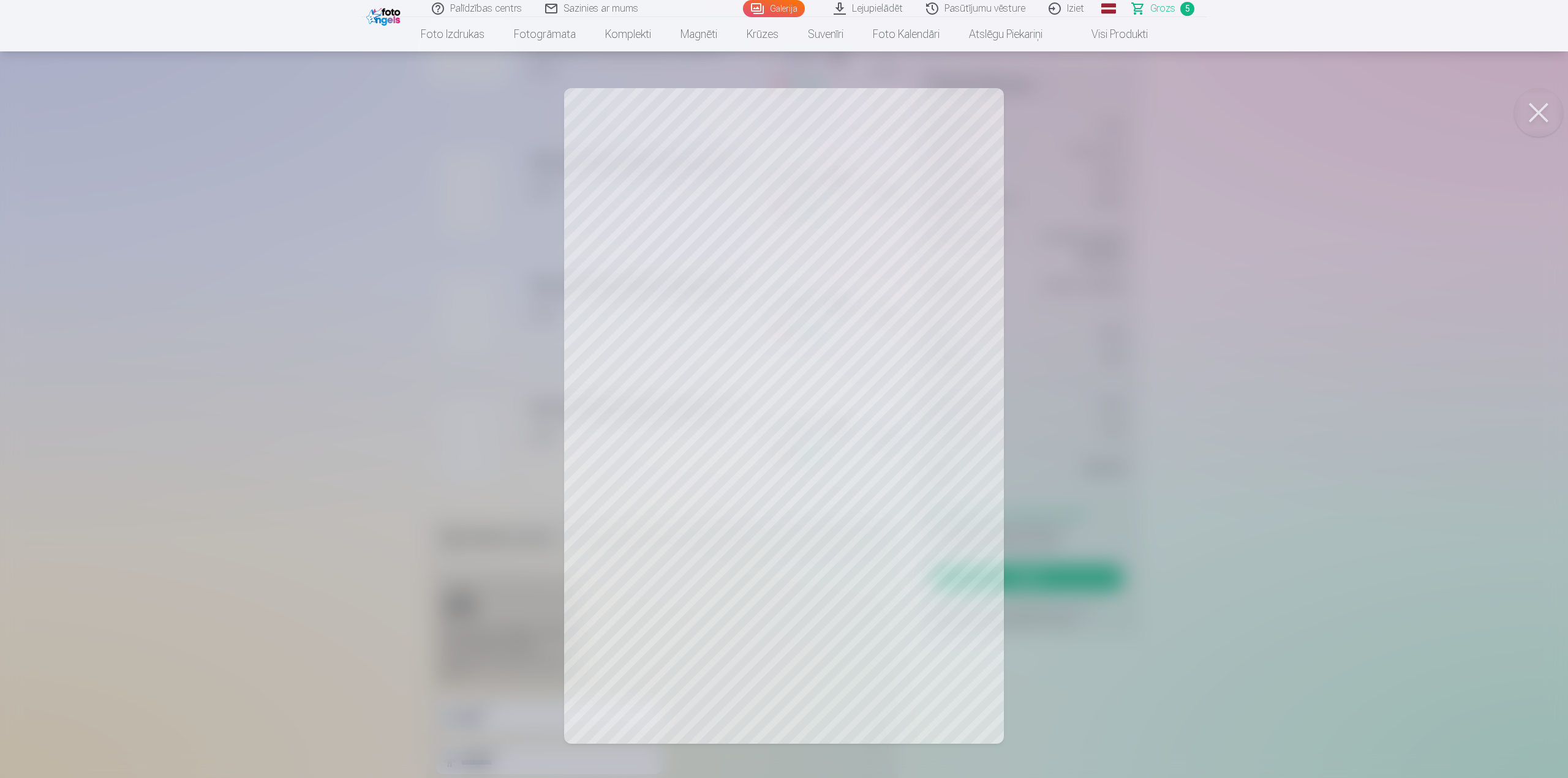
click at [290, 370] on div at bounding box center [784, 389] width 1568 height 778
click at [432, 447] on div at bounding box center [784, 389] width 1568 height 778
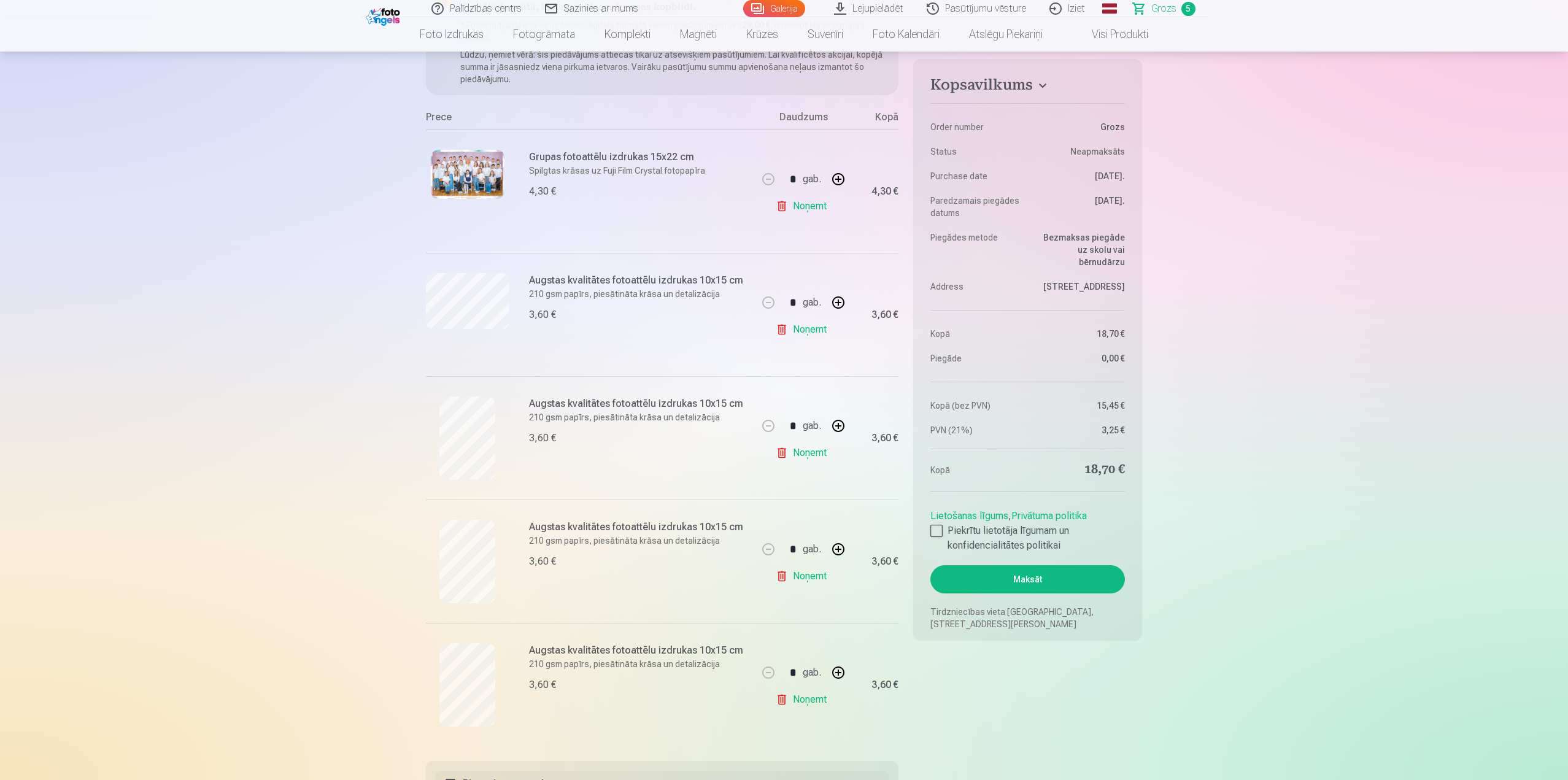
scroll to position [184, 0]
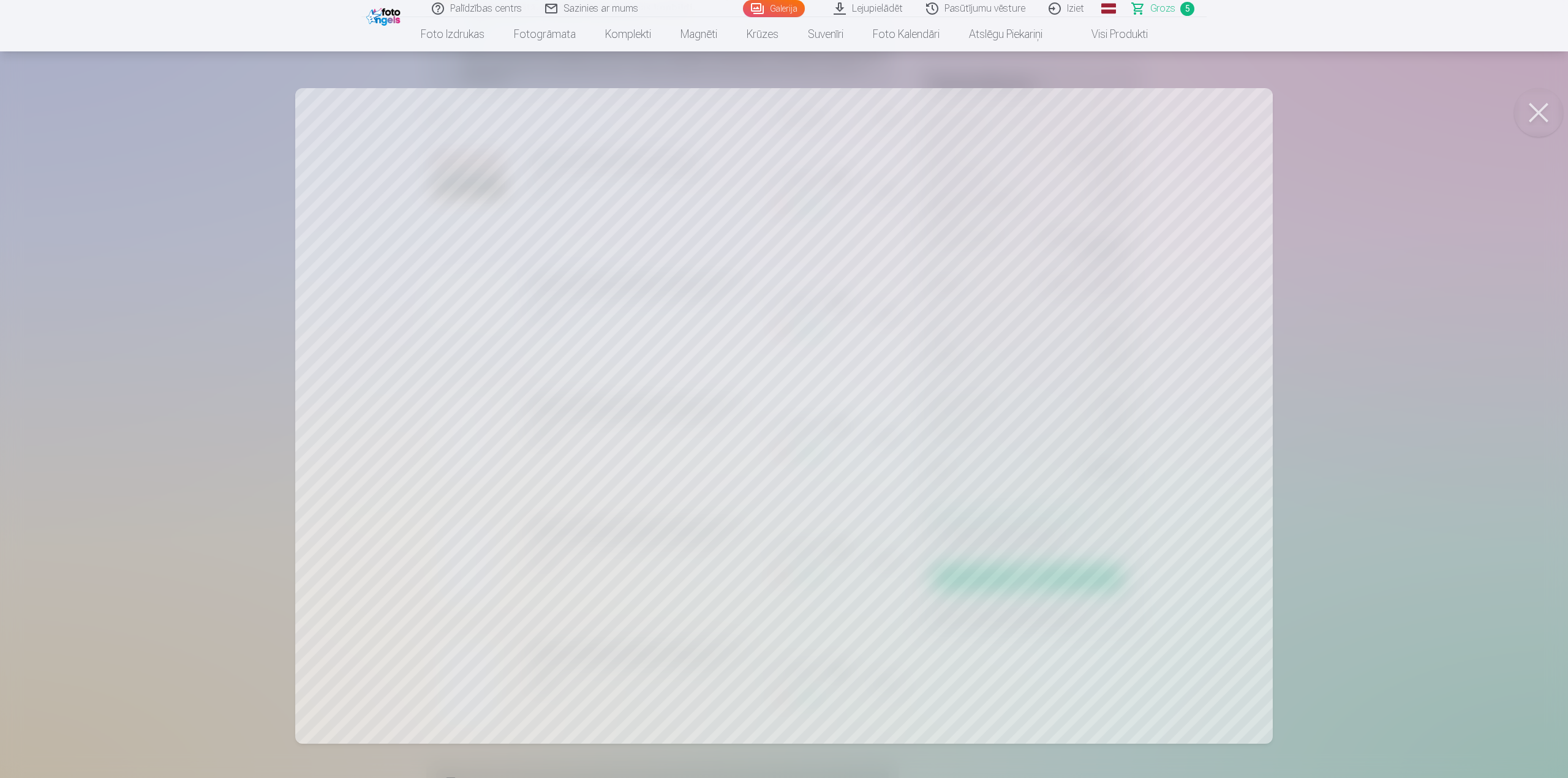
click at [267, 334] on div at bounding box center [784, 389] width 1568 height 778
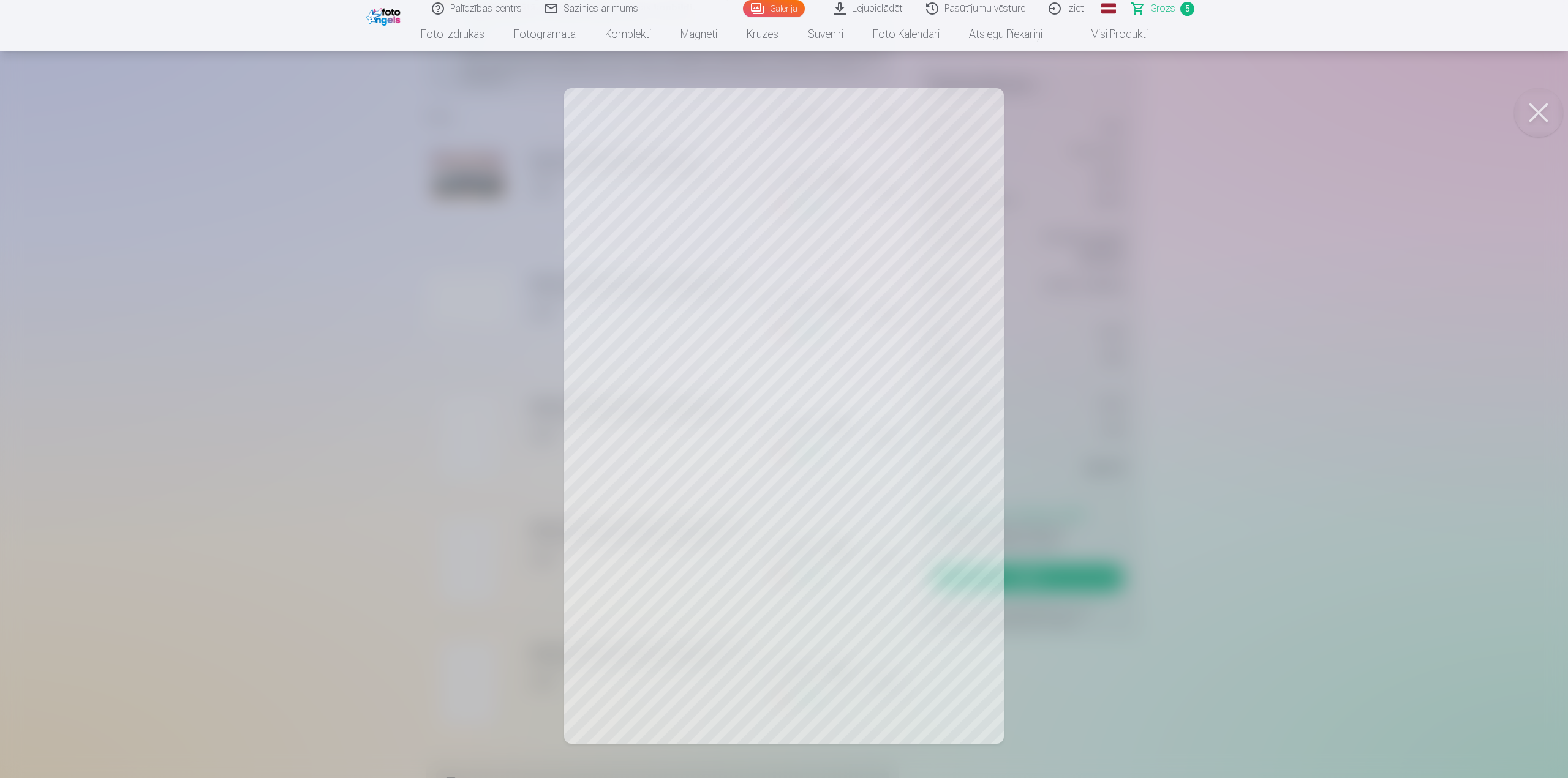
click at [463, 442] on div at bounding box center [784, 389] width 1568 height 778
click at [418, 577] on div at bounding box center [784, 389] width 1568 height 778
click at [450, 449] on div at bounding box center [784, 389] width 1568 height 778
click at [364, 534] on div at bounding box center [784, 389] width 1568 height 778
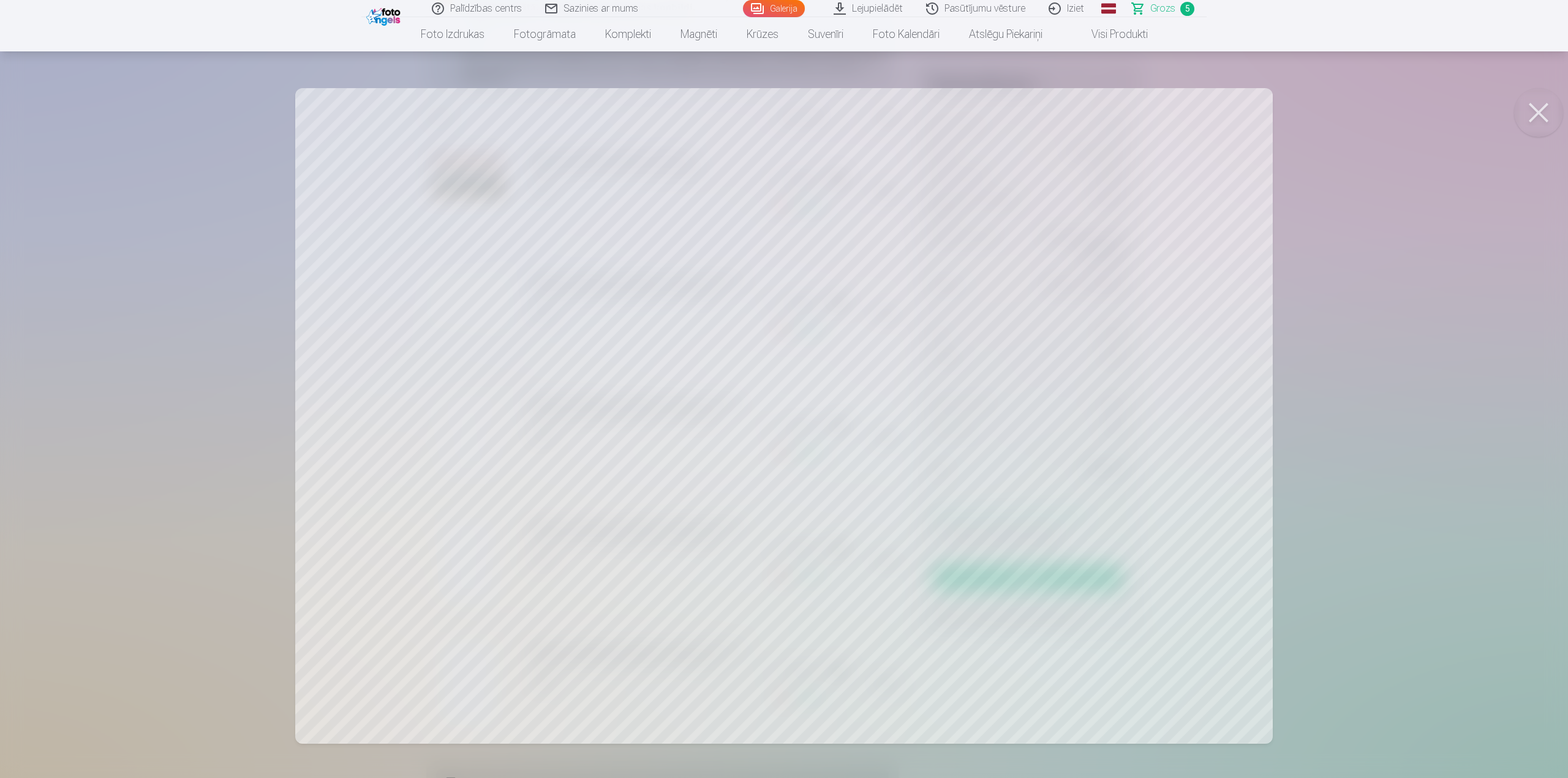
click at [221, 370] on div at bounding box center [784, 389] width 1568 height 778
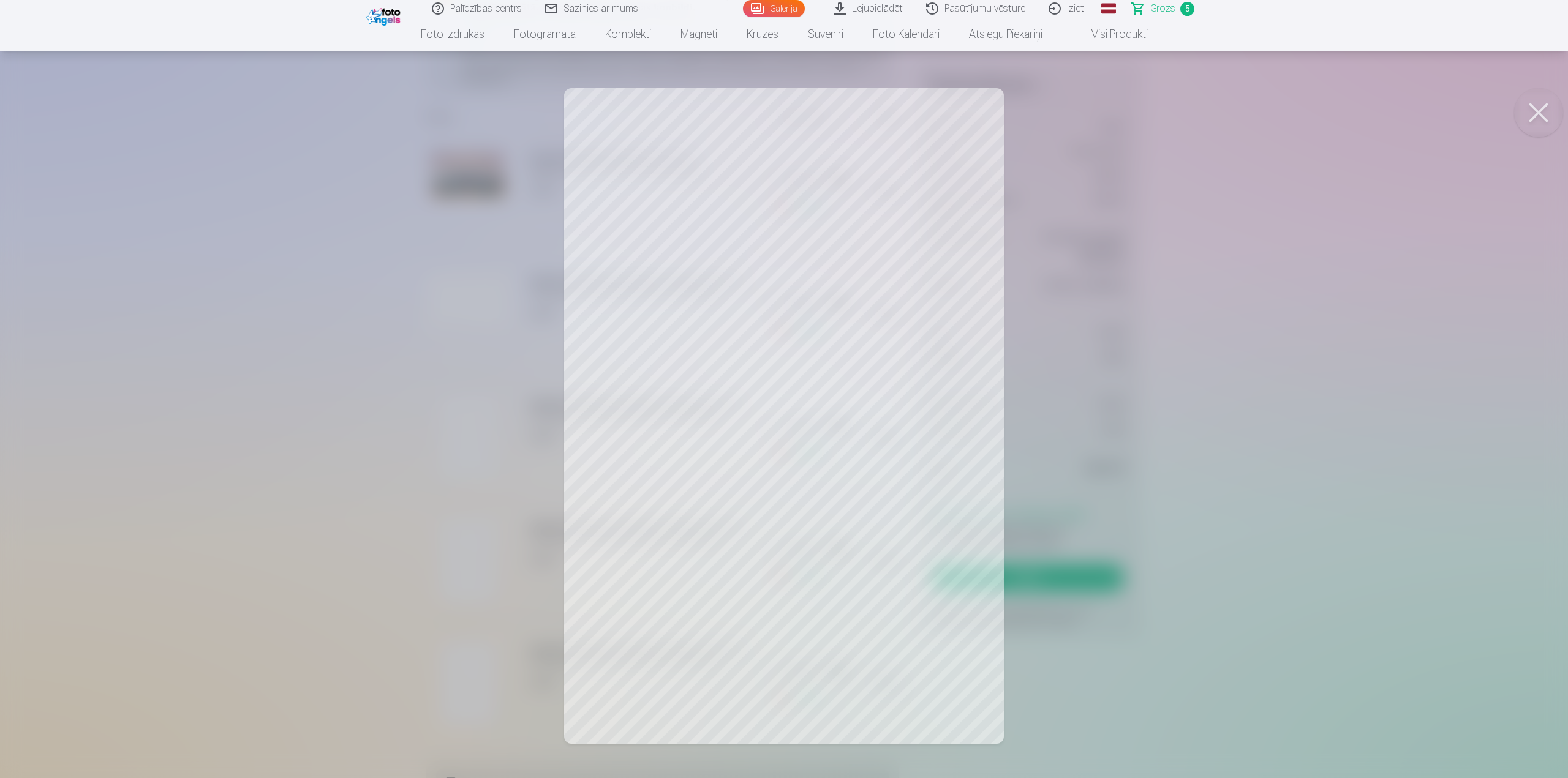
click at [237, 595] on div at bounding box center [784, 389] width 1568 height 778
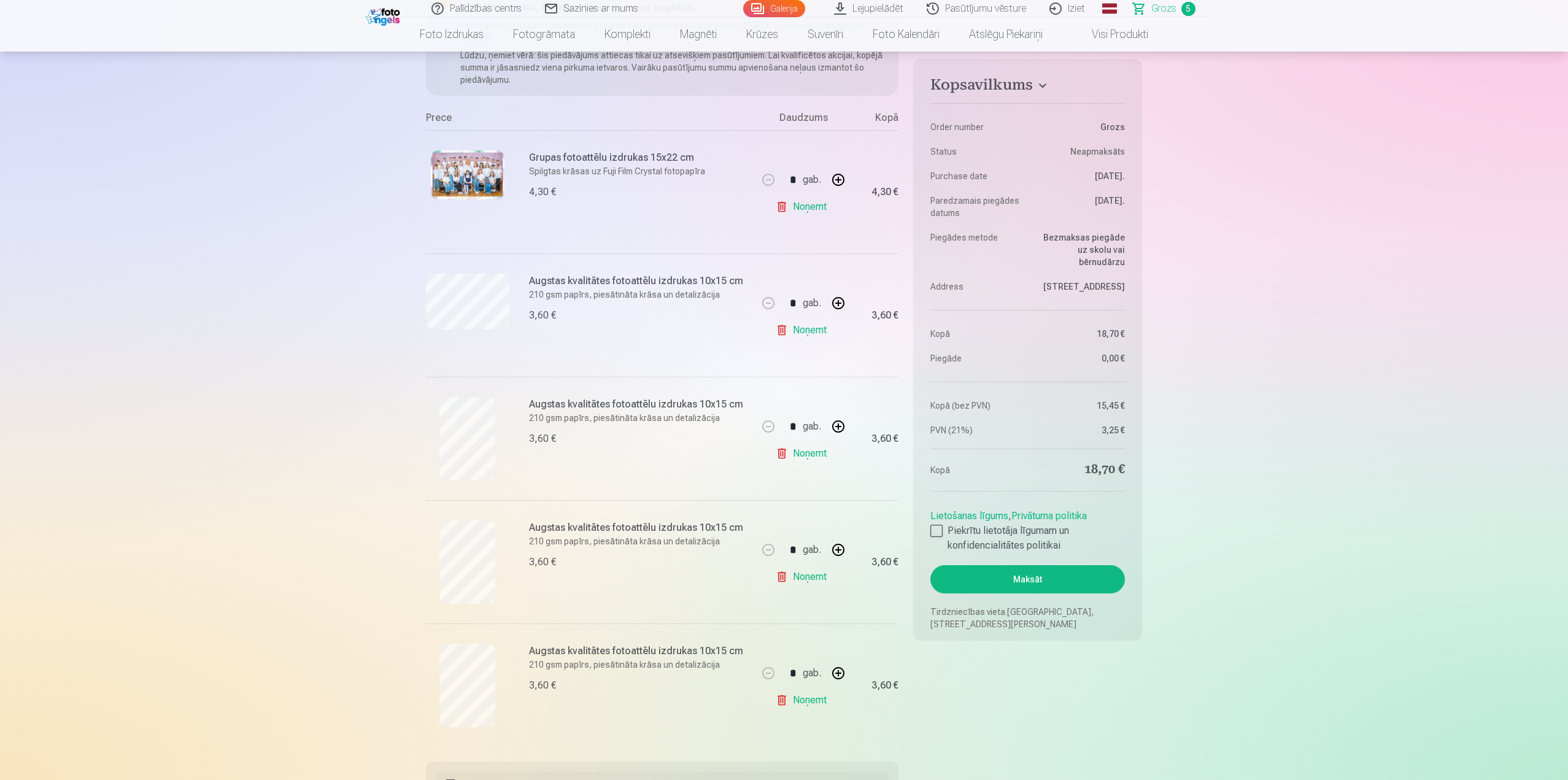
click at [795, 703] on link "Noņemt" at bounding box center [803, 701] width 56 height 24
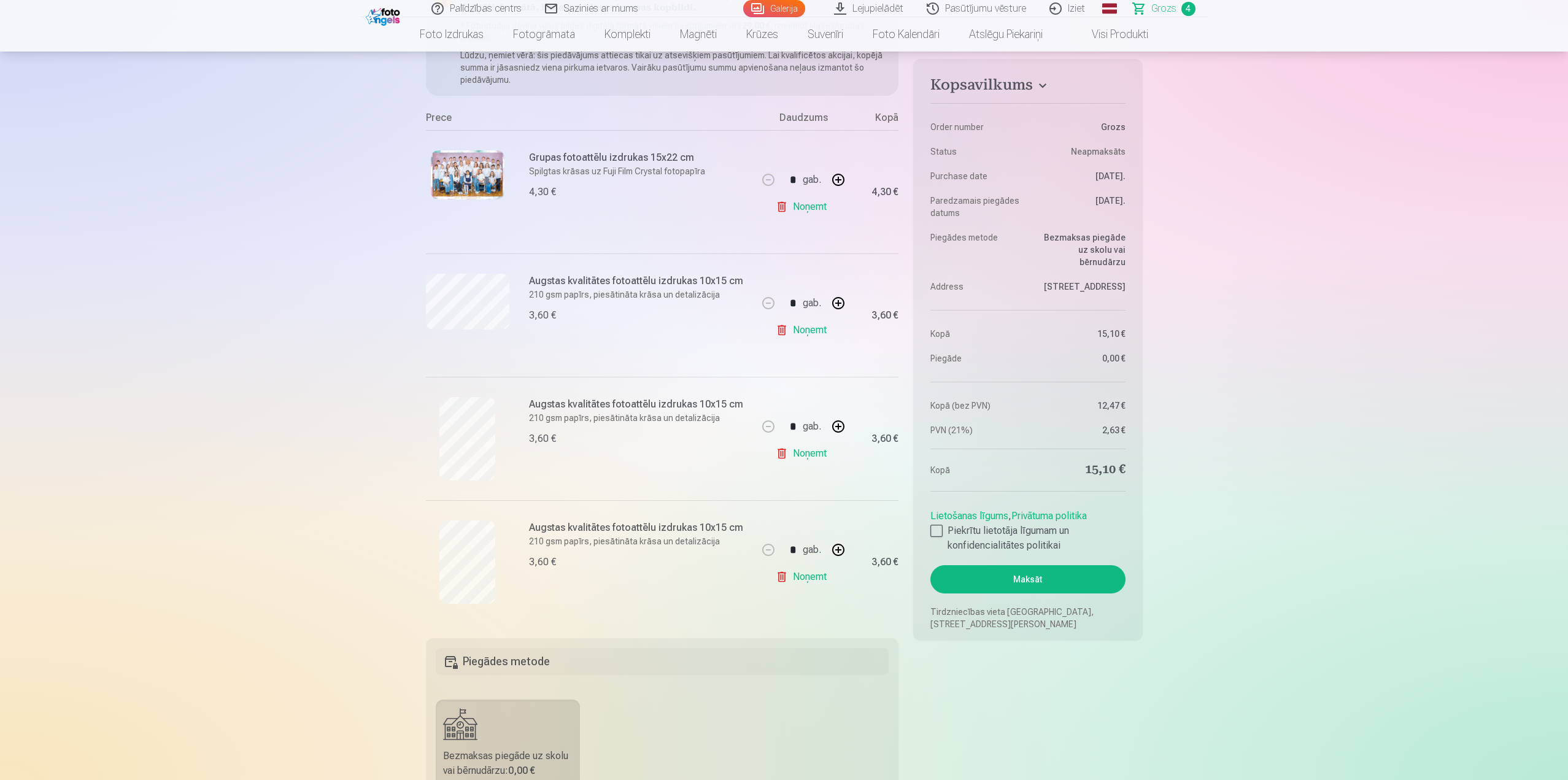
click at [461, 178] on img at bounding box center [467, 175] width 73 height 49
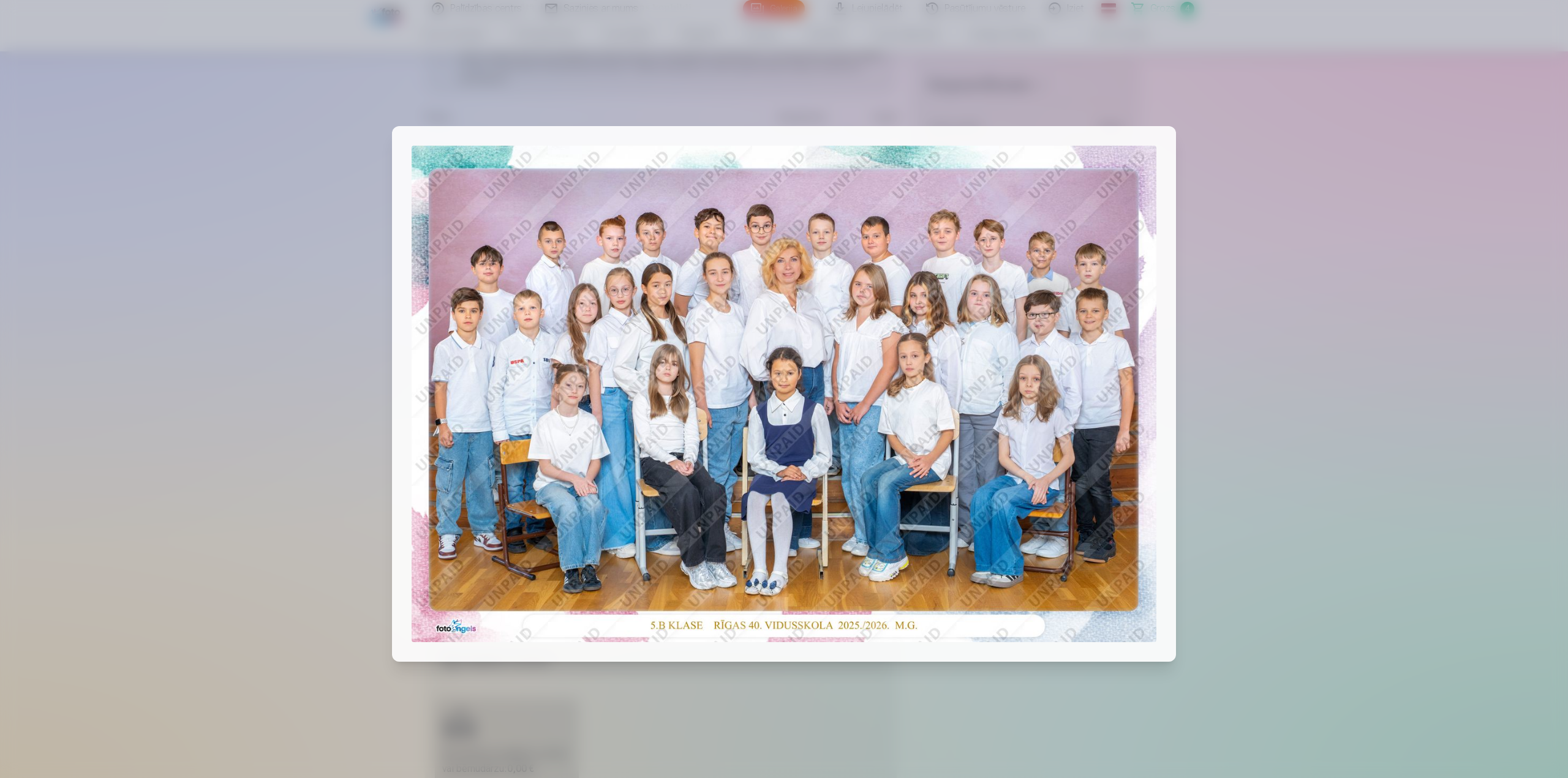
click at [256, 227] on div at bounding box center [784, 389] width 1568 height 778
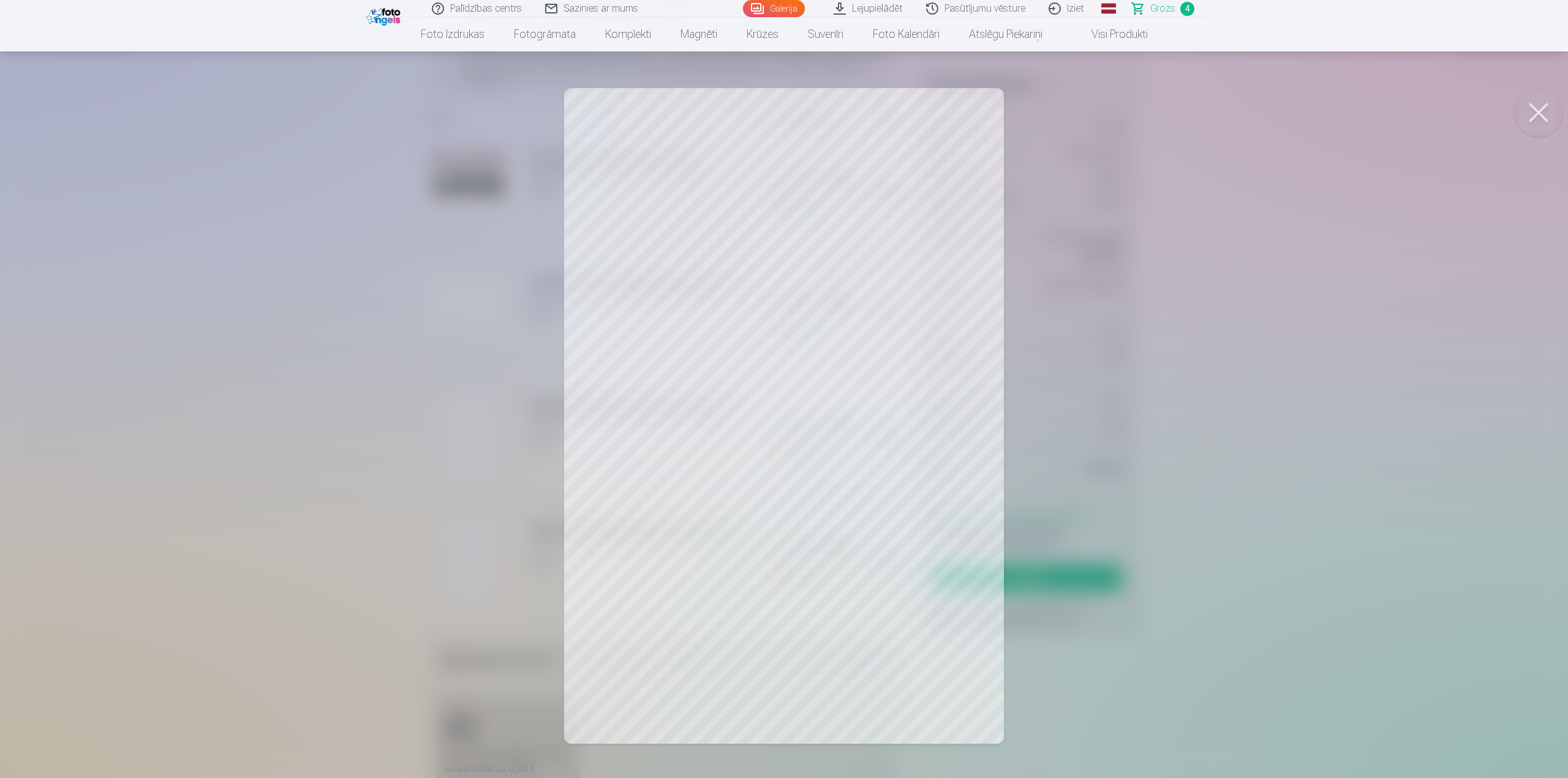
click at [326, 539] on div at bounding box center [784, 389] width 1568 height 778
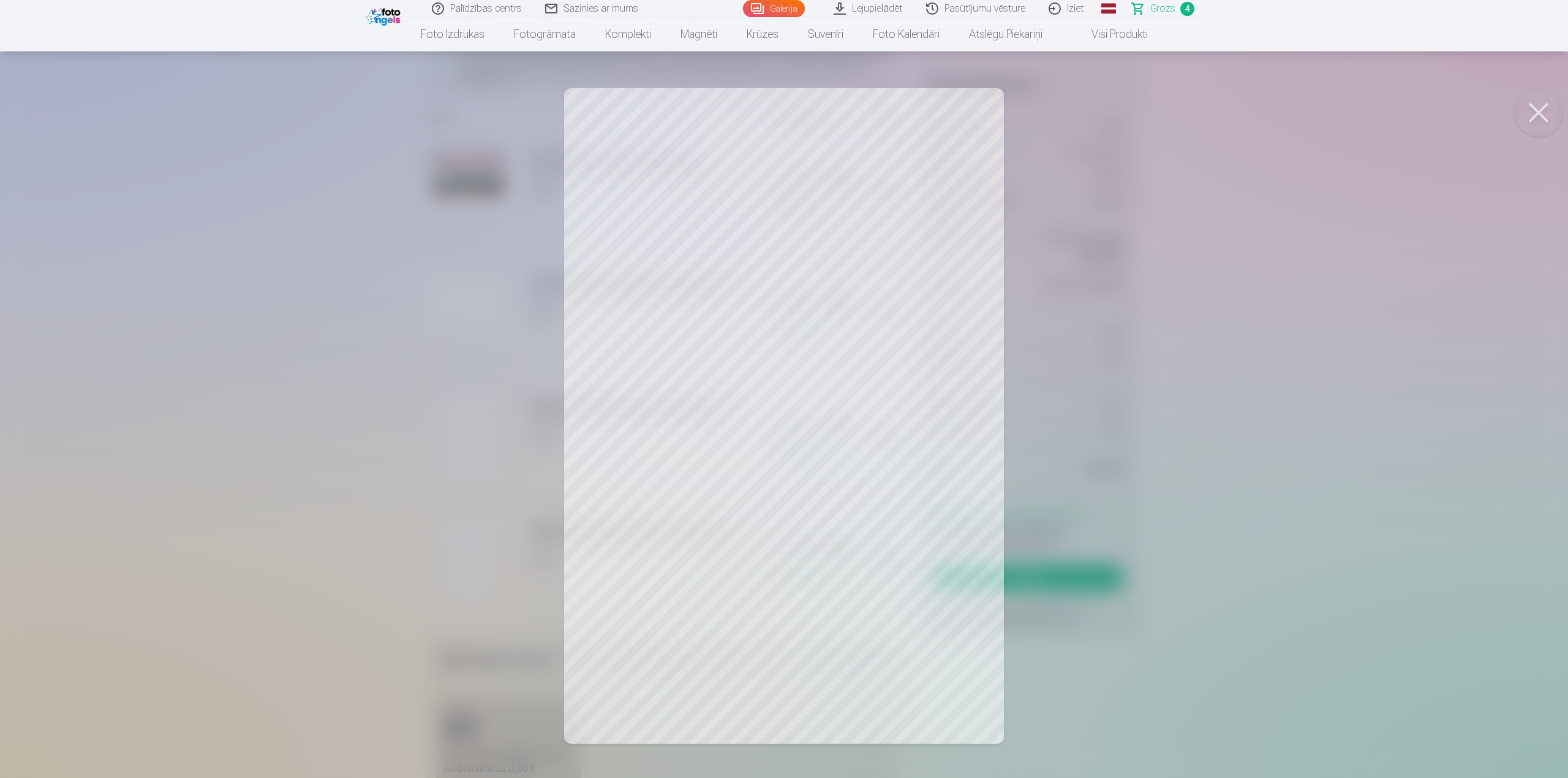
click at [462, 463] on div at bounding box center [784, 389] width 1568 height 778
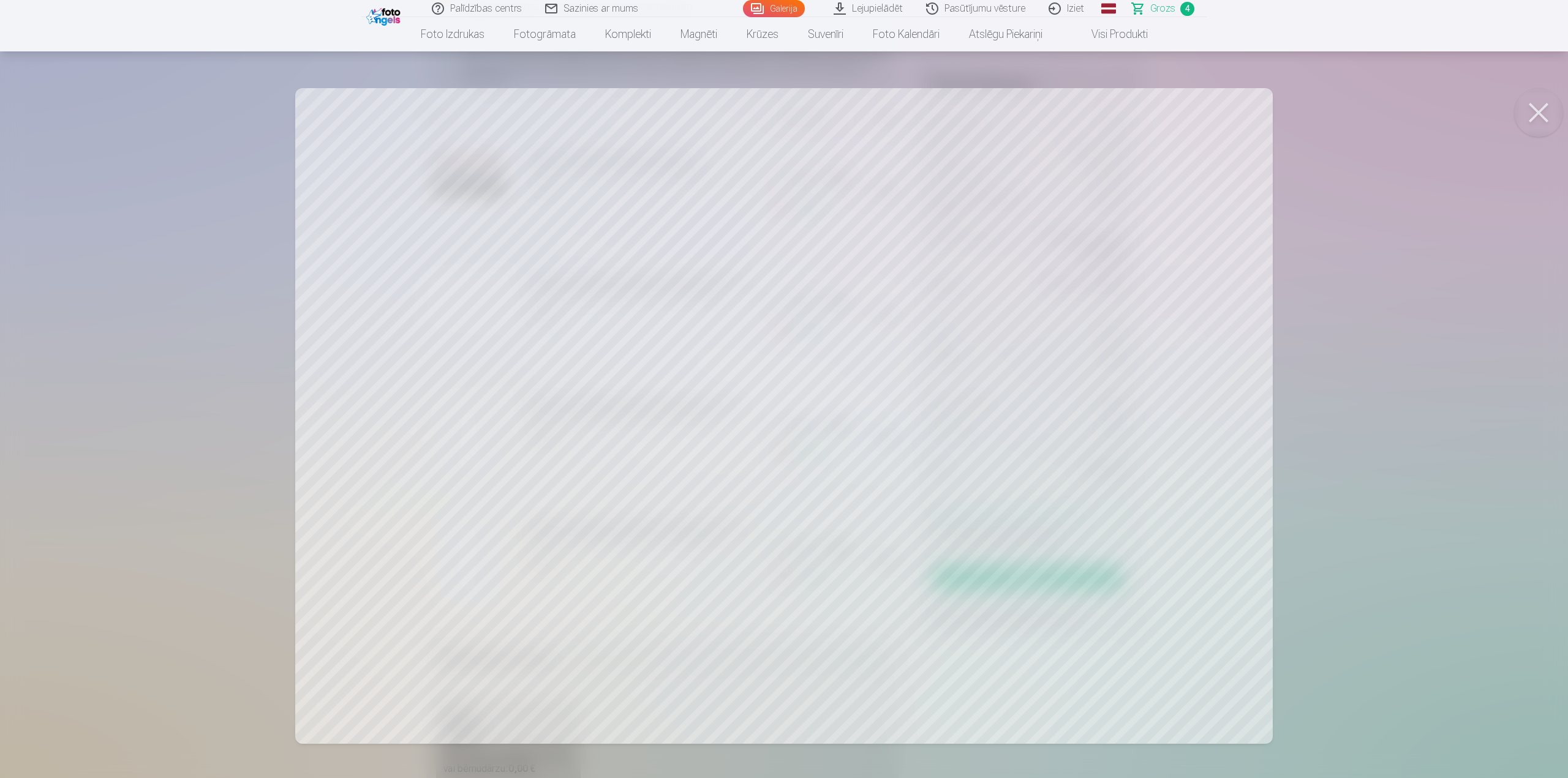
click at [383, 313] on div at bounding box center [784, 389] width 1568 height 778
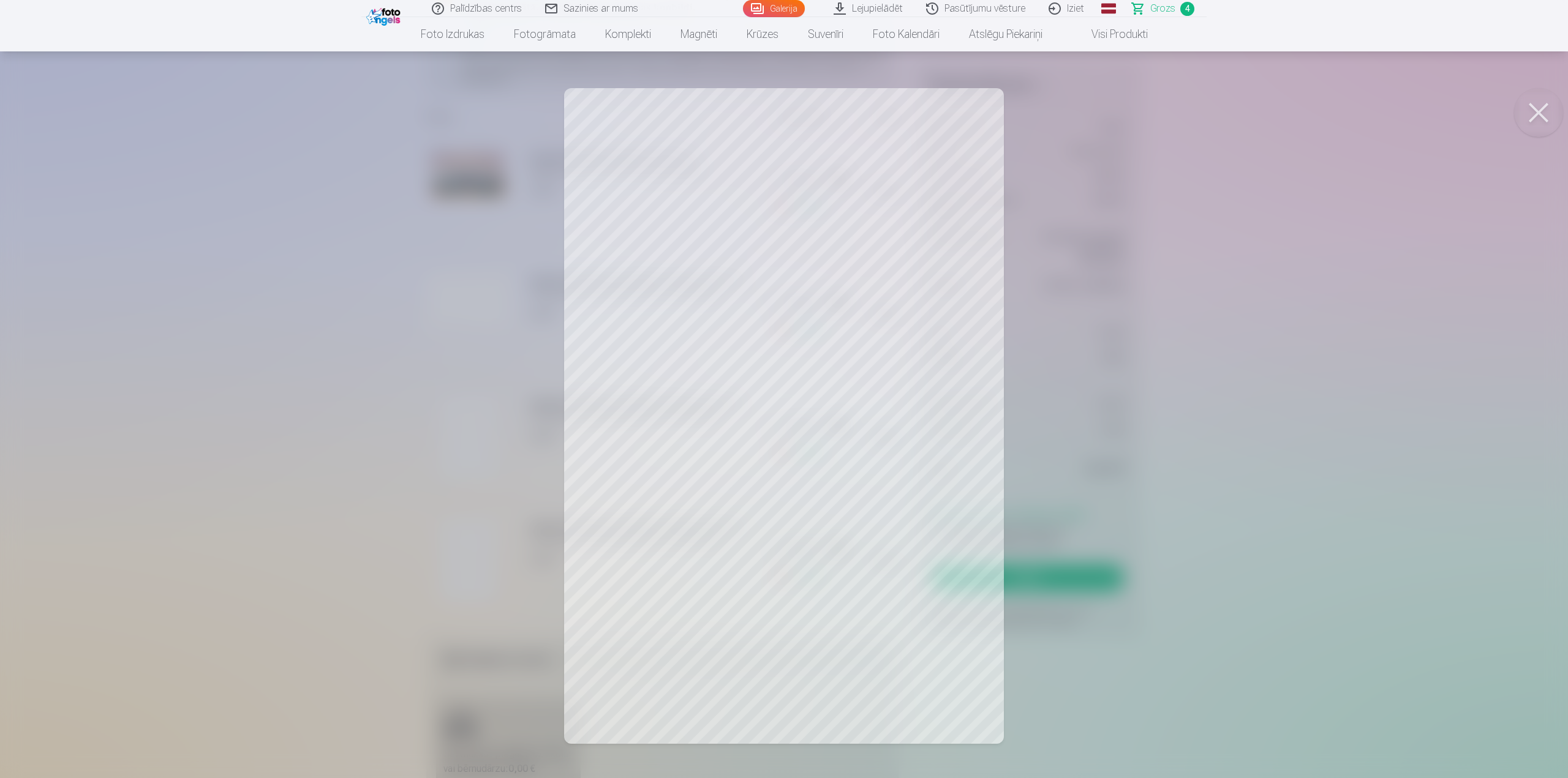
click at [334, 511] on div at bounding box center [784, 389] width 1568 height 778
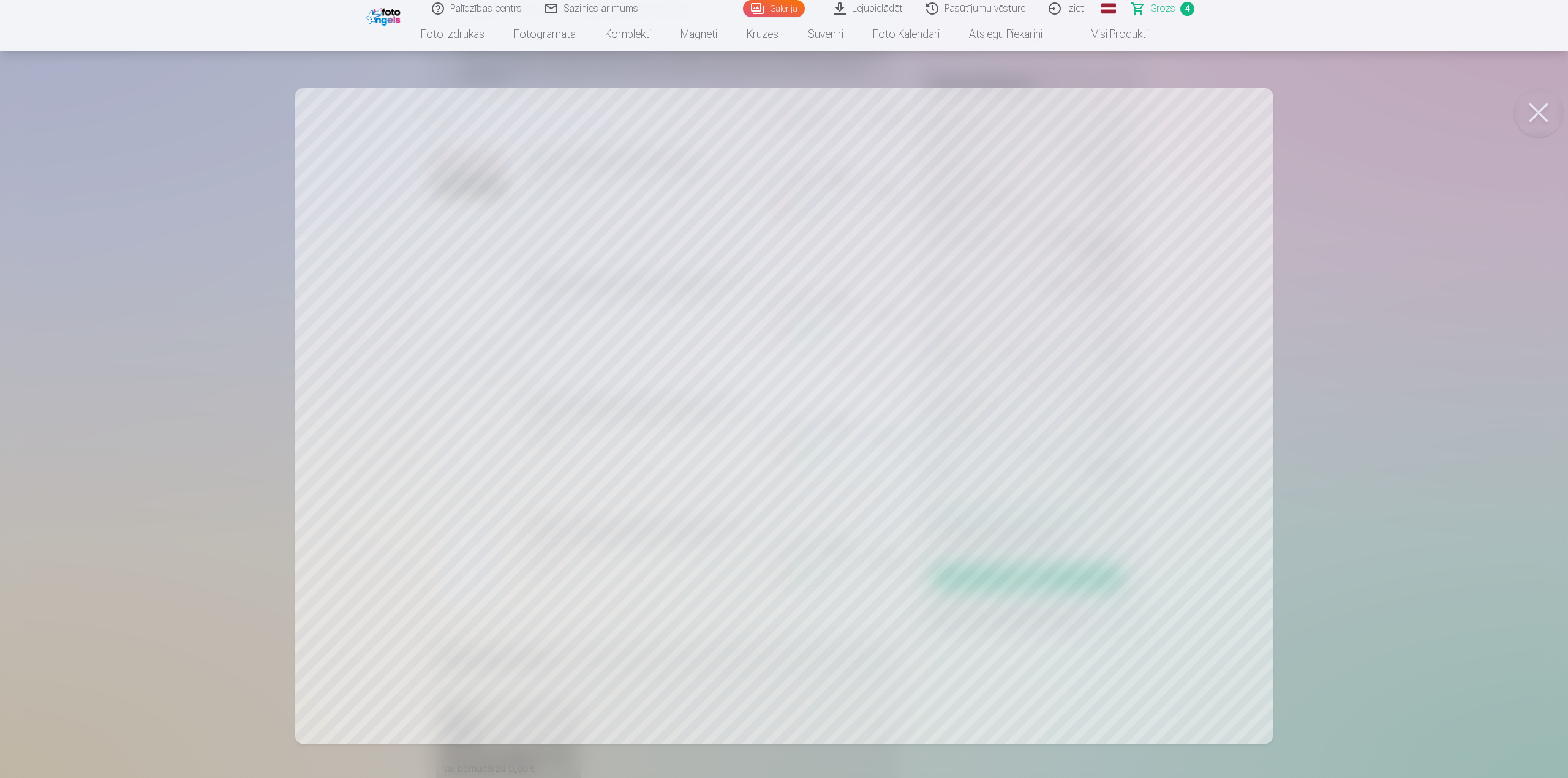
click at [275, 338] on div at bounding box center [784, 389] width 1568 height 778
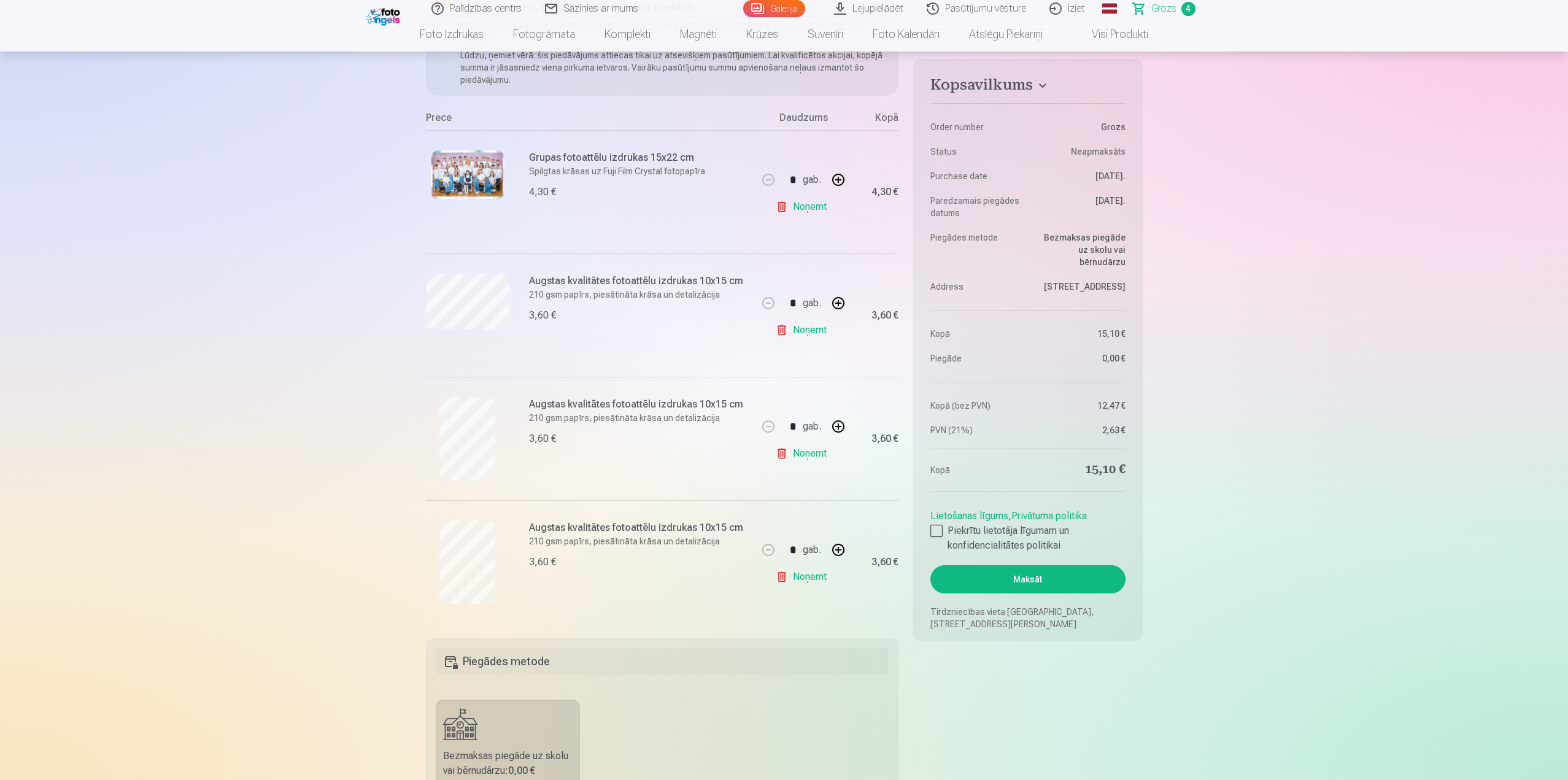
click at [806, 454] on link "Noņemt" at bounding box center [803, 453] width 56 height 24
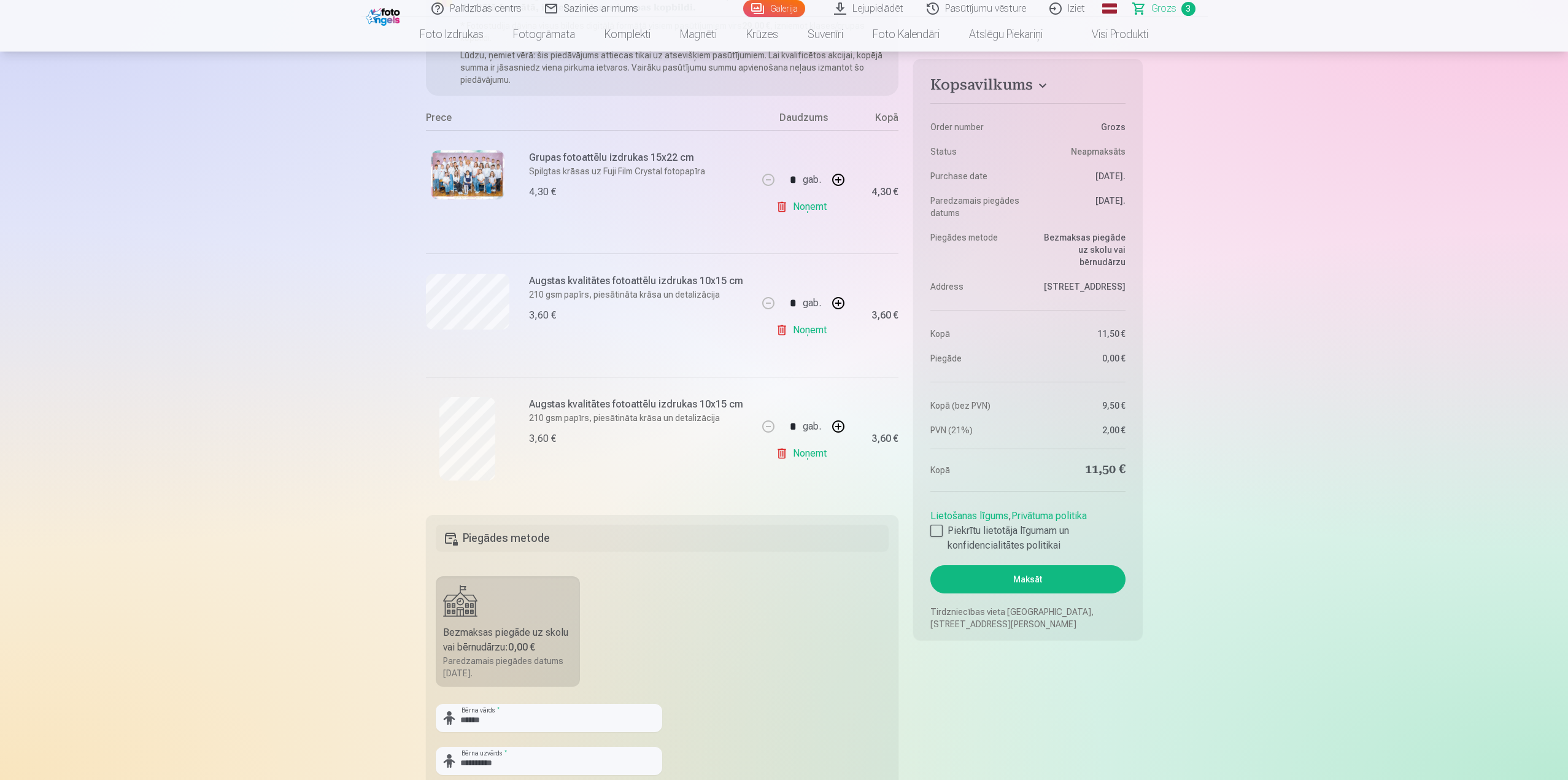
click at [800, 453] on link "Noņemt" at bounding box center [803, 453] width 56 height 24
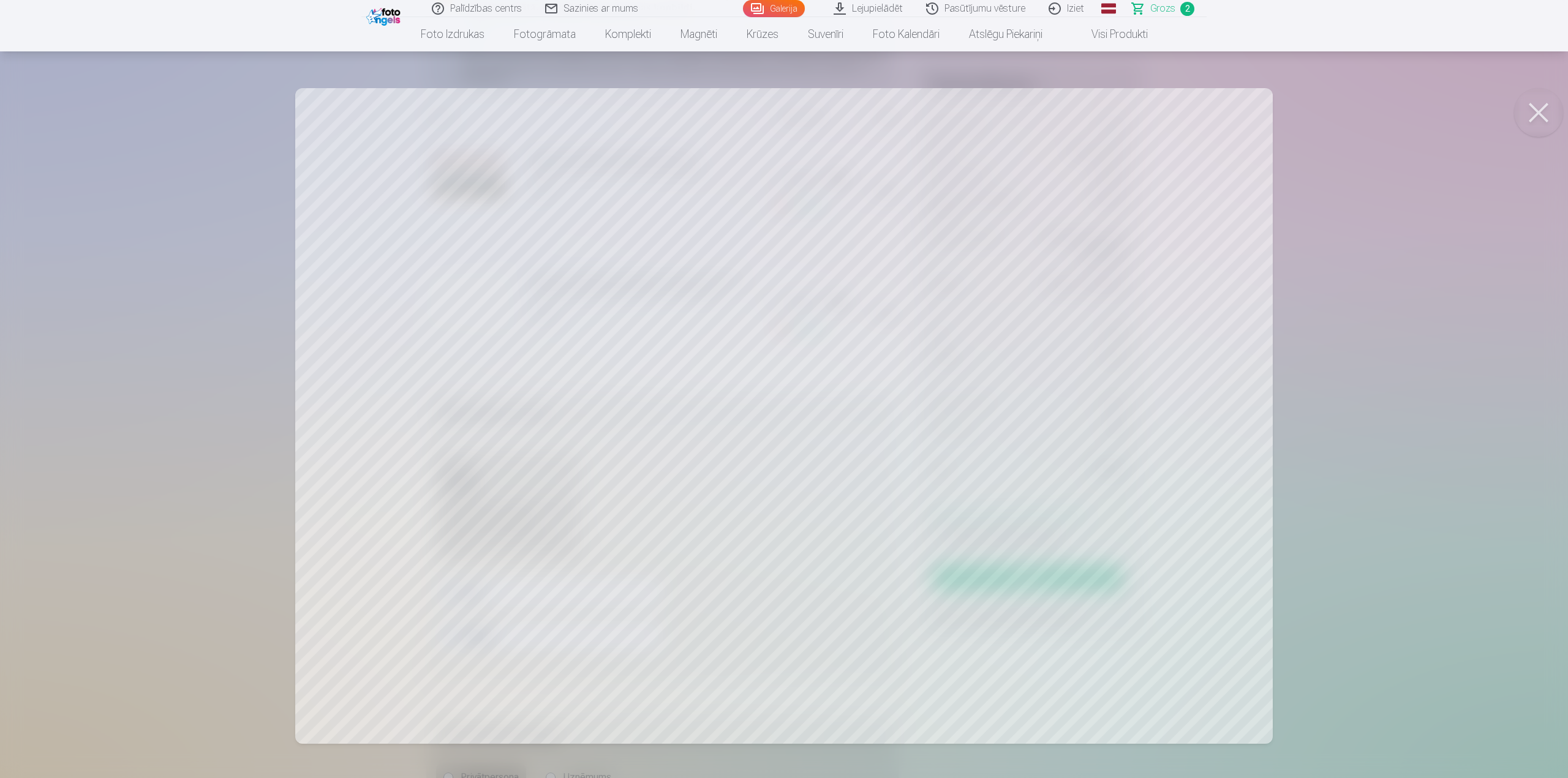
click at [242, 316] on div at bounding box center [784, 389] width 1568 height 778
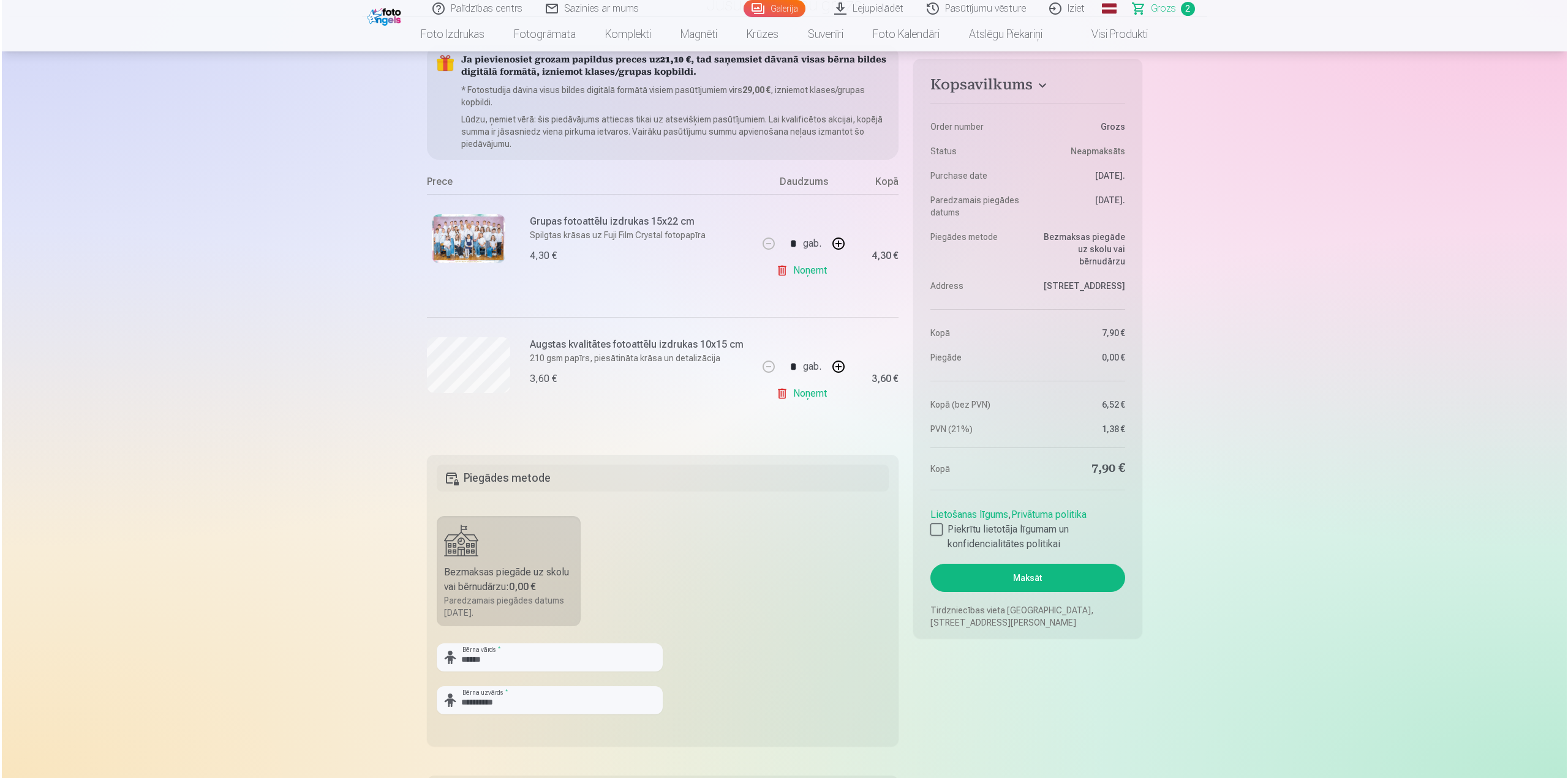
scroll to position [122, 0]
click at [934, 530] on div at bounding box center [934, 530] width 12 height 12
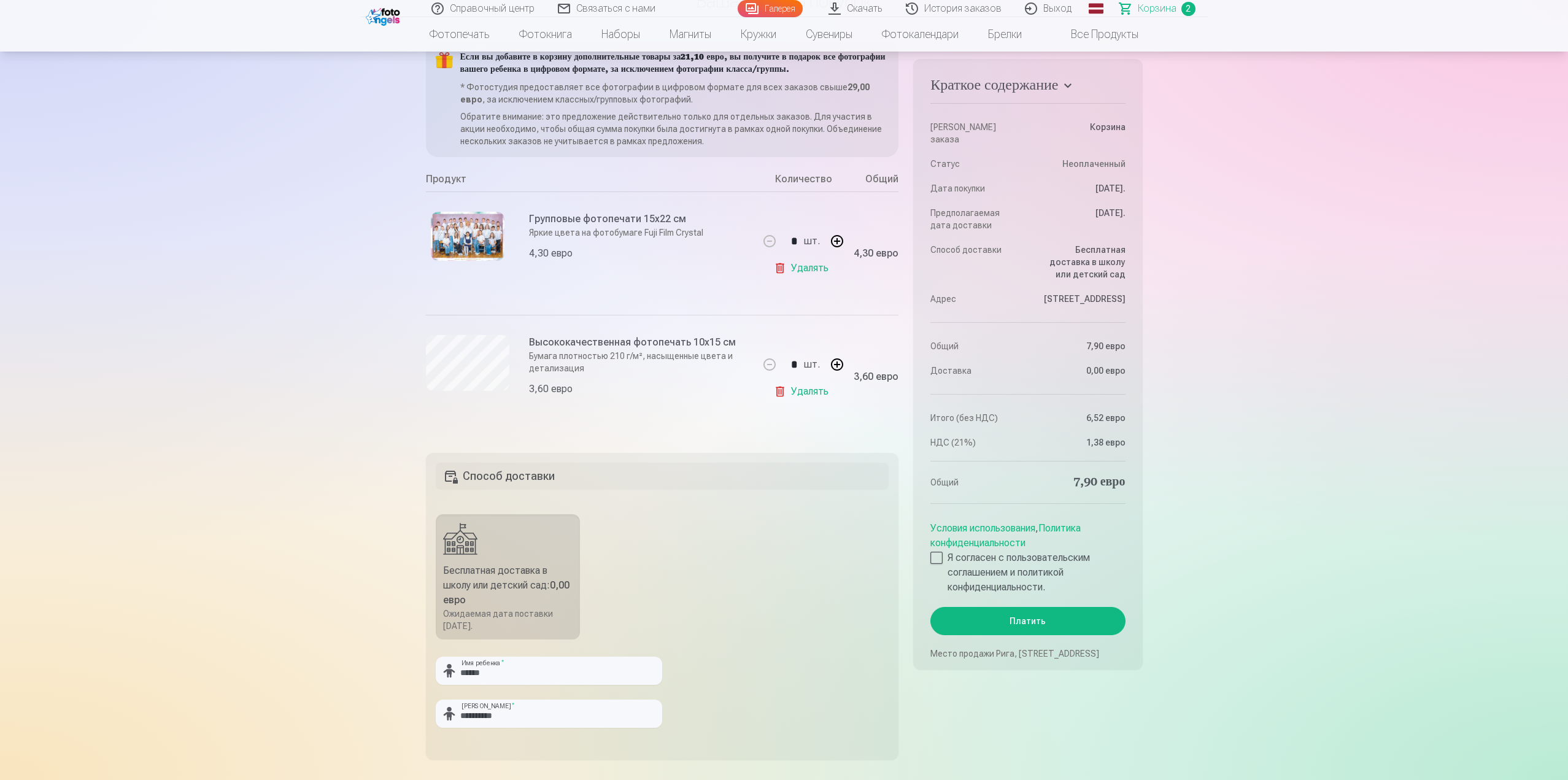
click at [1051, 624] on button "Платить" at bounding box center [1028, 621] width 195 height 28
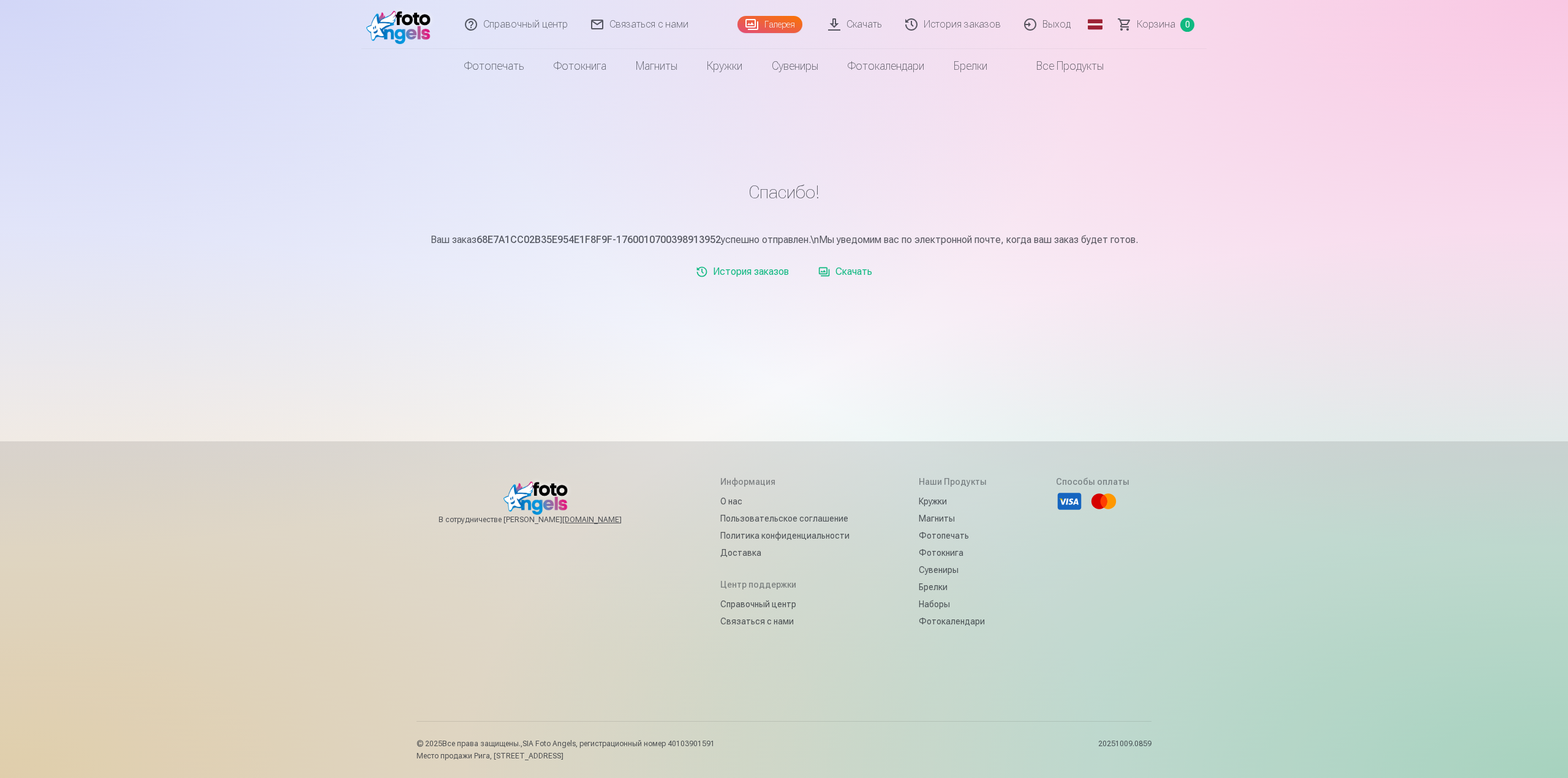
click at [855, 272] on font "Скачать" at bounding box center [854, 272] width 37 height 12
